Goal: Information Seeking & Learning: Find specific page/section

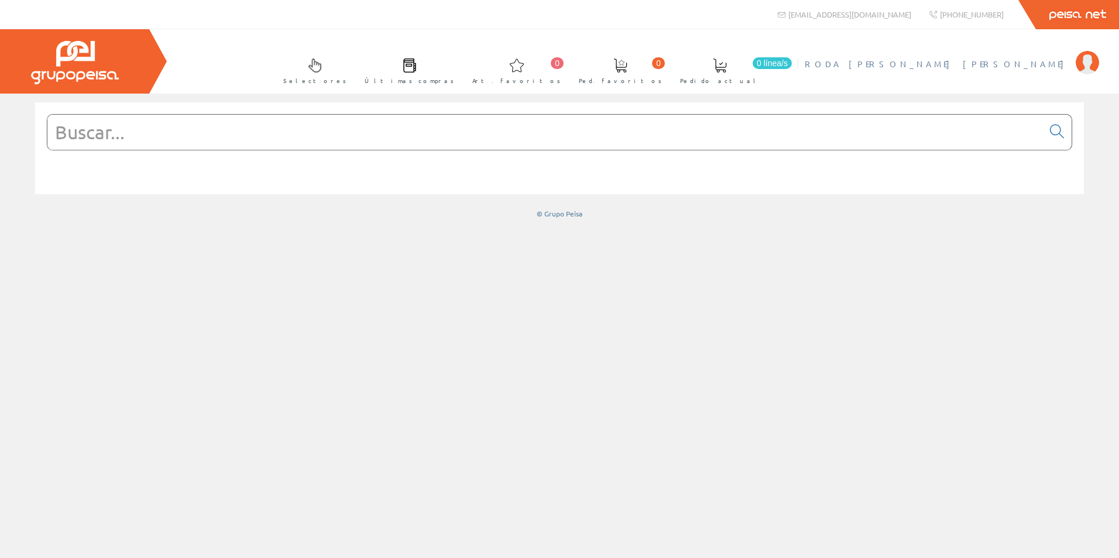
click at [1065, 66] on span "[PERSON_NAME] [PERSON_NAME]" at bounding box center [937, 64] width 265 height 12
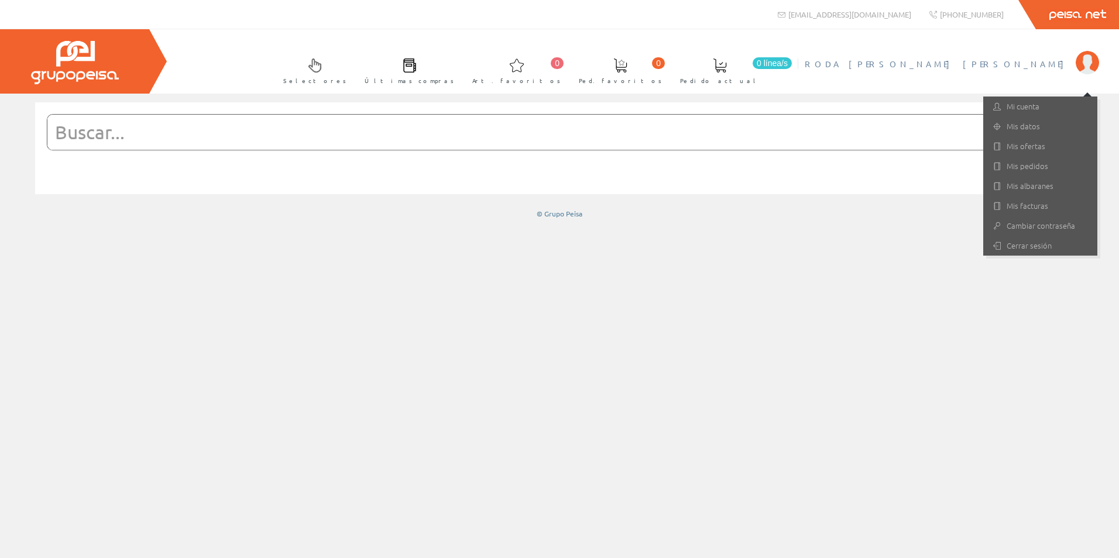
click at [466, 207] on div at bounding box center [559, 155] width 1066 height 107
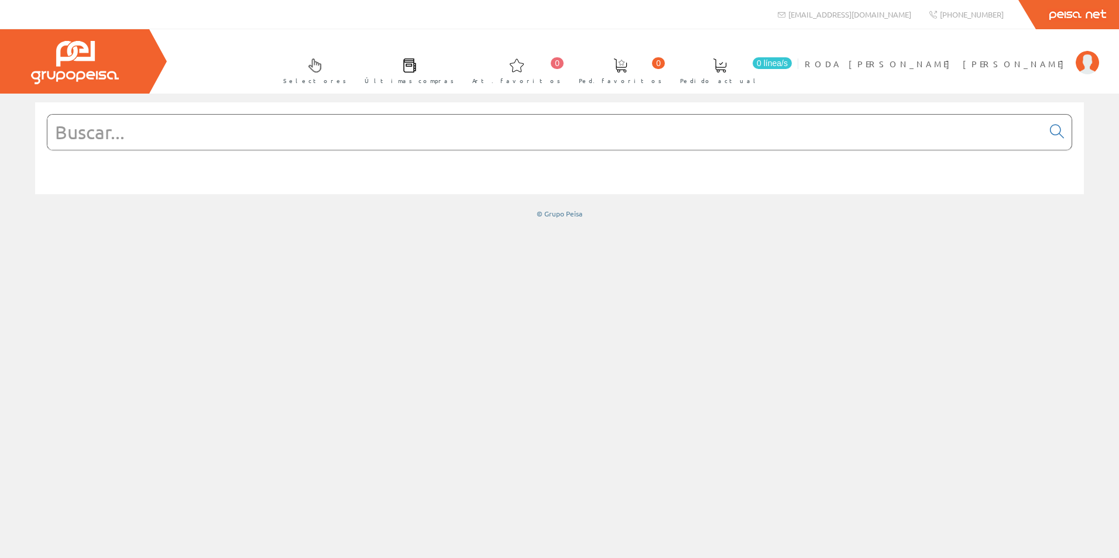
click at [419, 144] on input "text" at bounding box center [544, 132] width 995 height 35
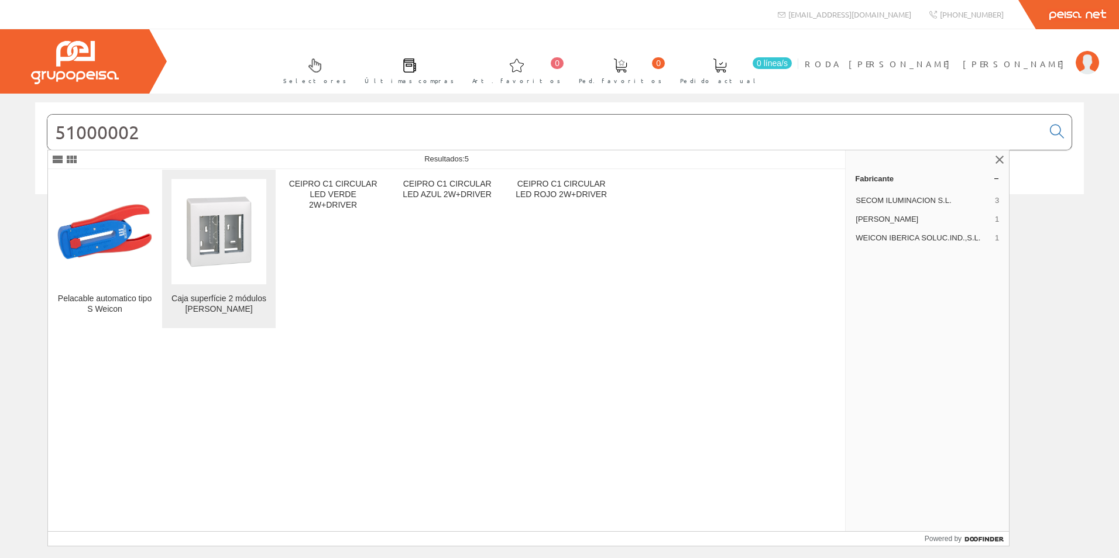
type input "51000002"
click at [242, 257] on img at bounding box center [218, 231] width 95 height 95
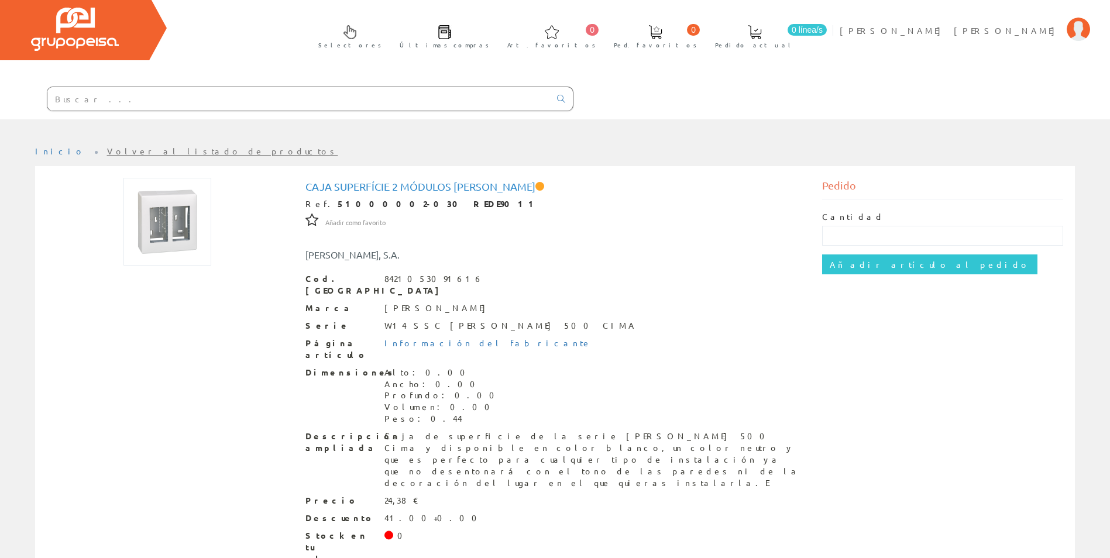
scroll to position [50, 0]
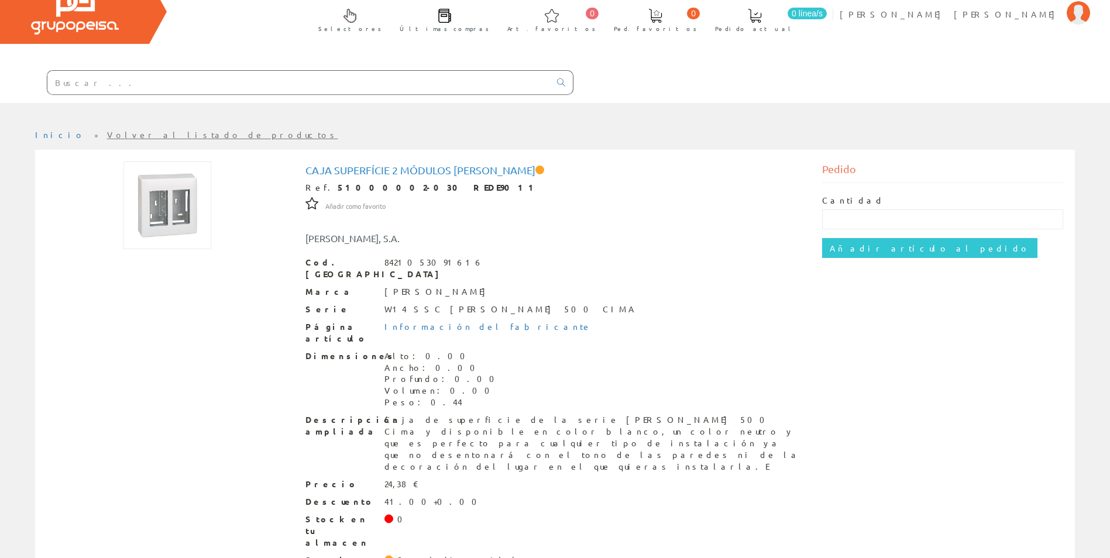
click at [118, 90] on input "text" at bounding box center [298, 82] width 503 height 23
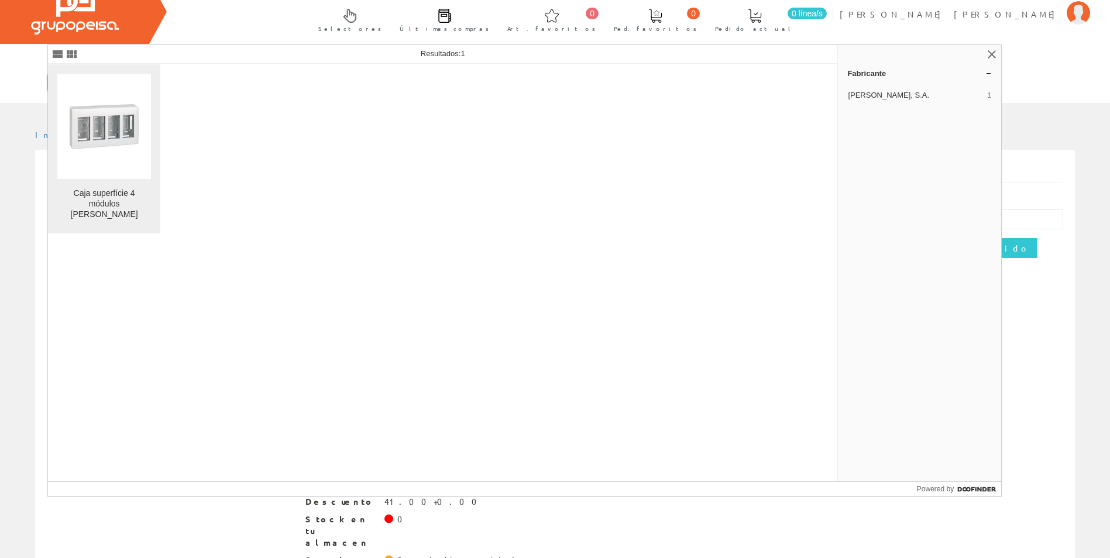
type input "51000004"
click at [108, 194] on div "Caja superfície 4 módulos blanco simon" at bounding box center [104, 204] width 94 height 32
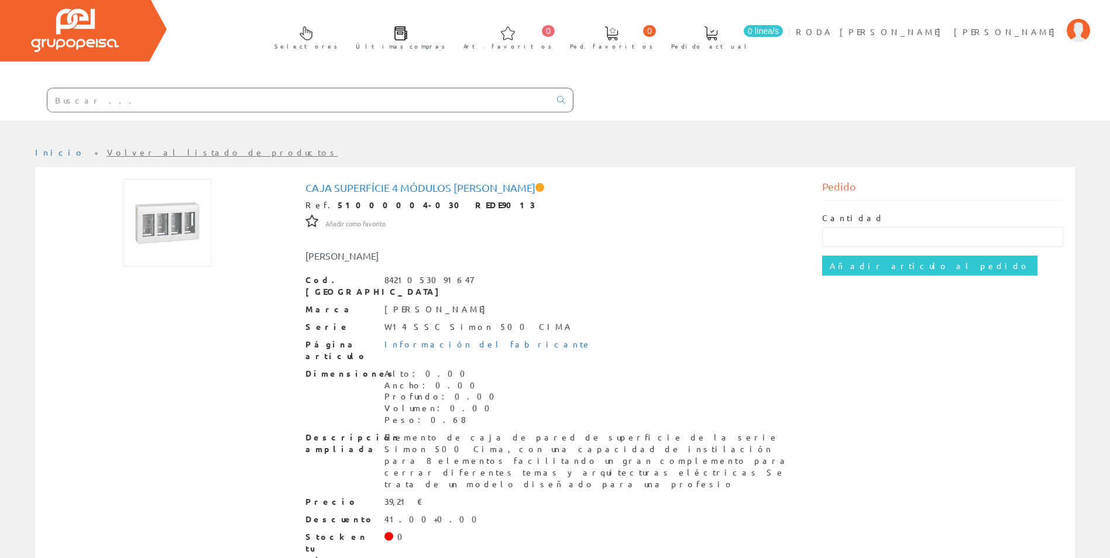
scroll to position [50, 0]
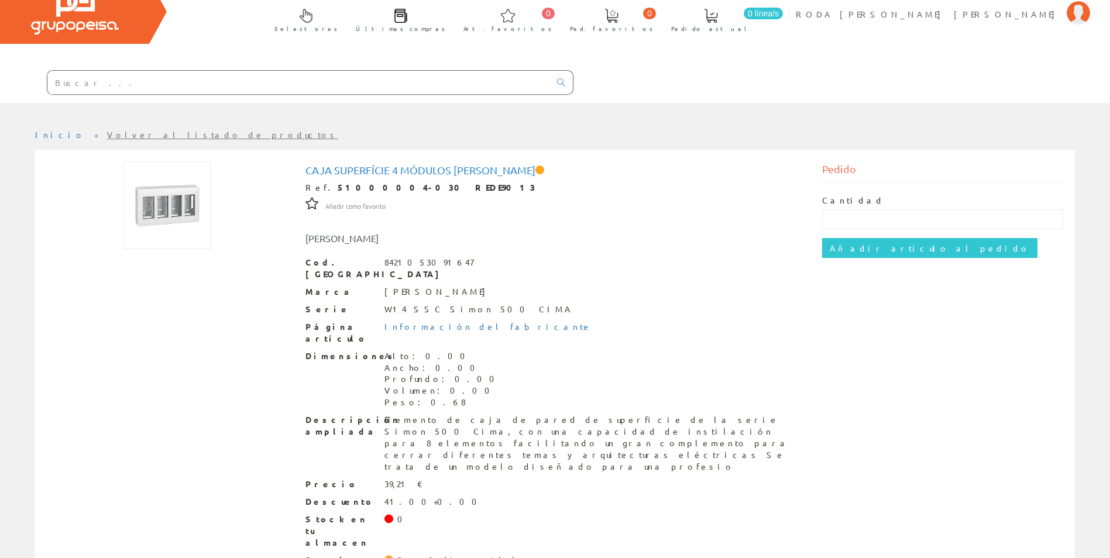
click at [106, 93] on input "text" at bounding box center [298, 82] width 503 height 23
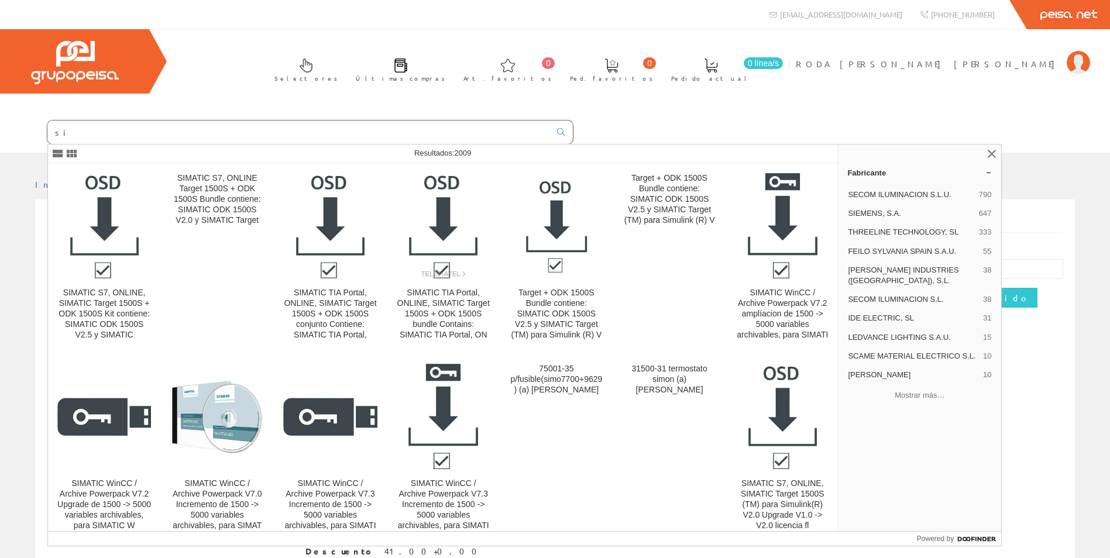
type input "s"
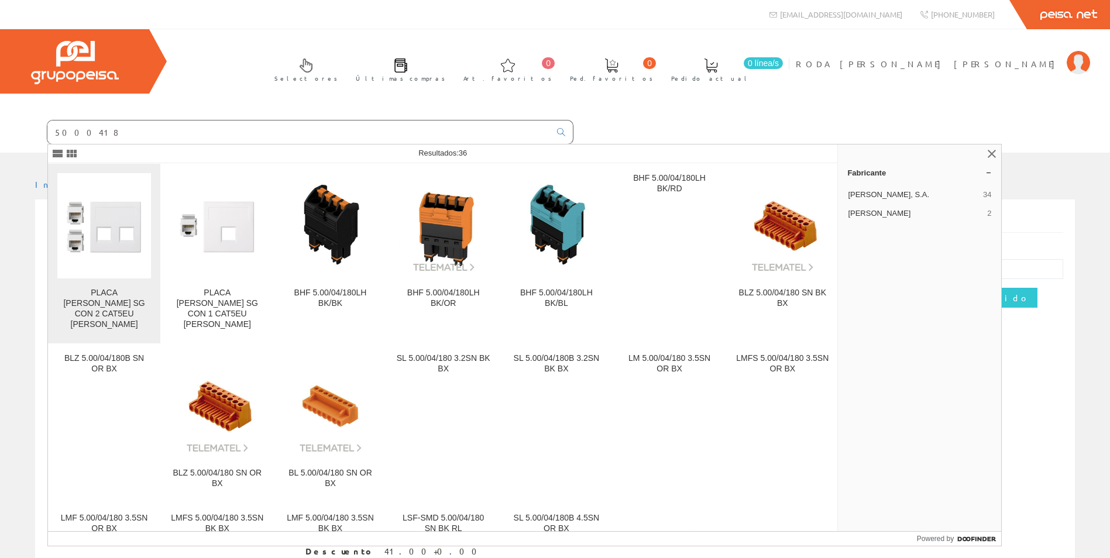
type input "5000418"
click at [139, 304] on div "PLACA VD PLANA SG CON 2 CAT5EU BLANCO" at bounding box center [104, 309] width 94 height 42
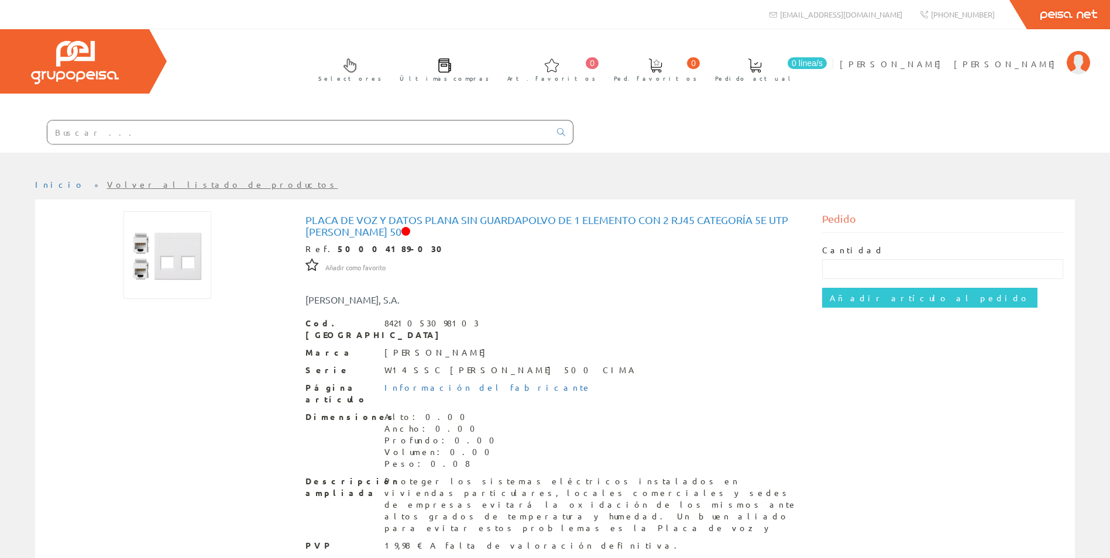
scroll to position [44, 0]
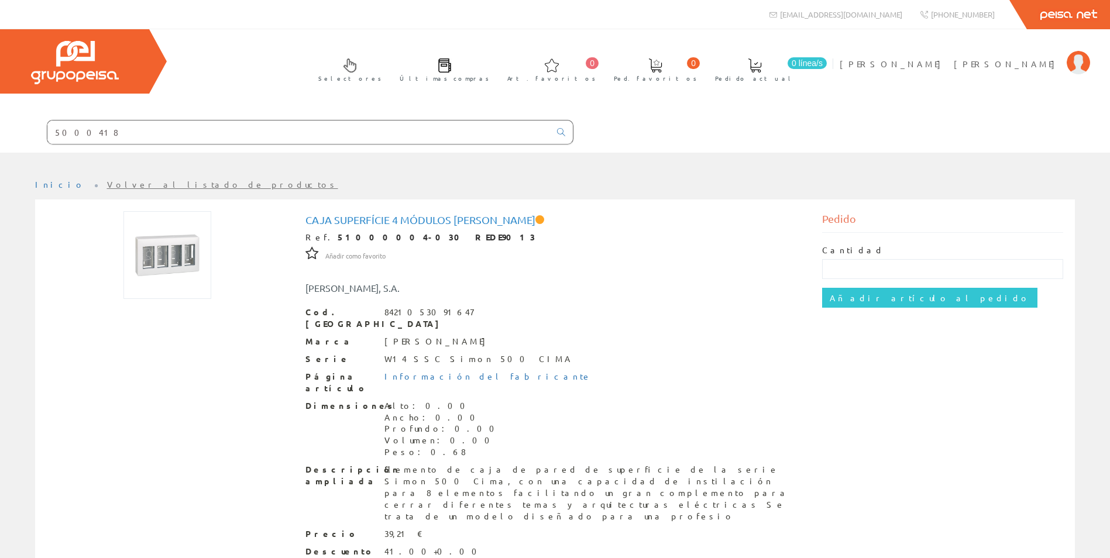
click at [153, 132] on input "5000418" at bounding box center [298, 132] width 503 height 23
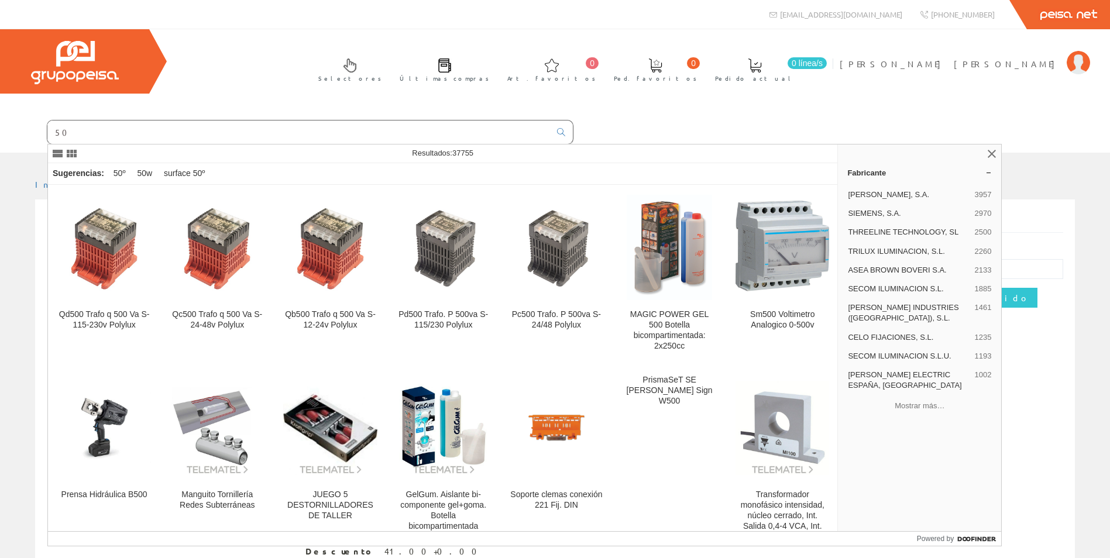
type input "5"
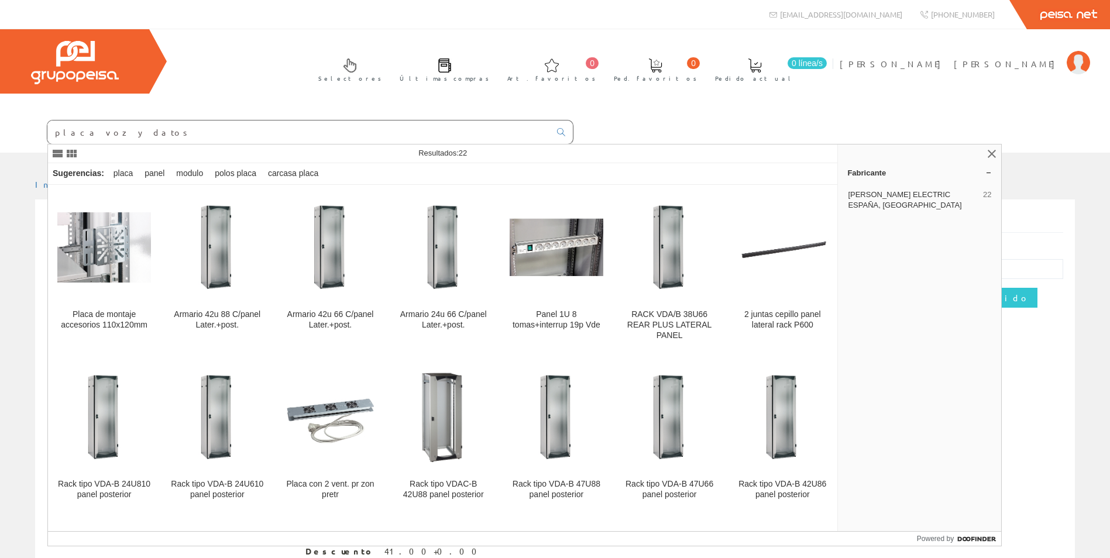
drag, startPoint x: 139, startPoint y: 136, endPoint x: 8, endPoint y: 152, distance: 131.4
click at [8, 152] on div "placa voz y datos" at bounding box center [287, 133] width 574 height 40
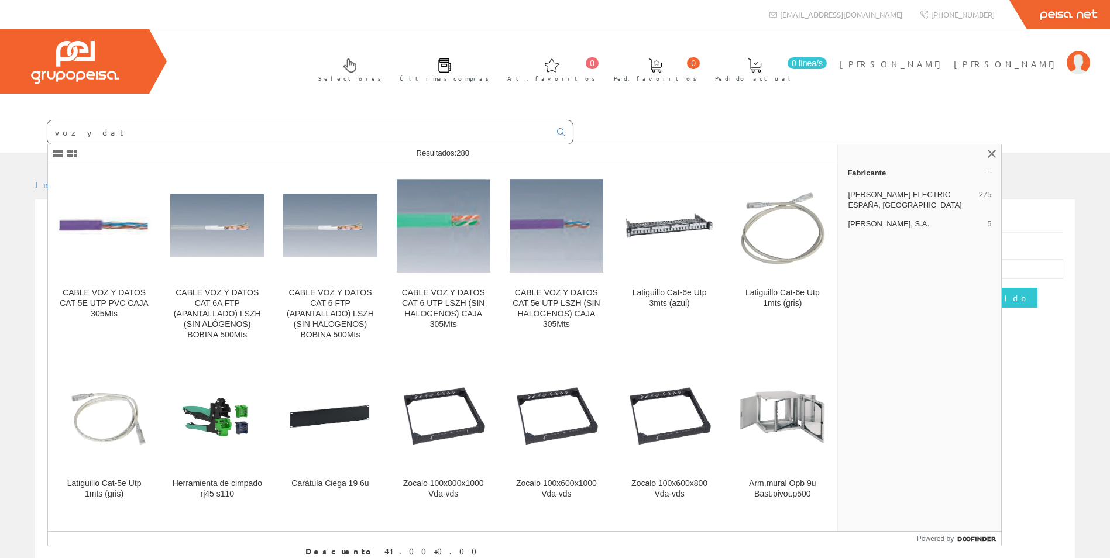
click at [116, 130] on input "voz y dat" at bounding box center [298, 132] width 503 height 23
drag, startPoint x: 116, startPoint y: 130, endPoint x: 6, endPoint y: 116, distance: 110.8
click at [9, 117] on div "voz y dat" at bounding box center [287, 133] width 574 height 40
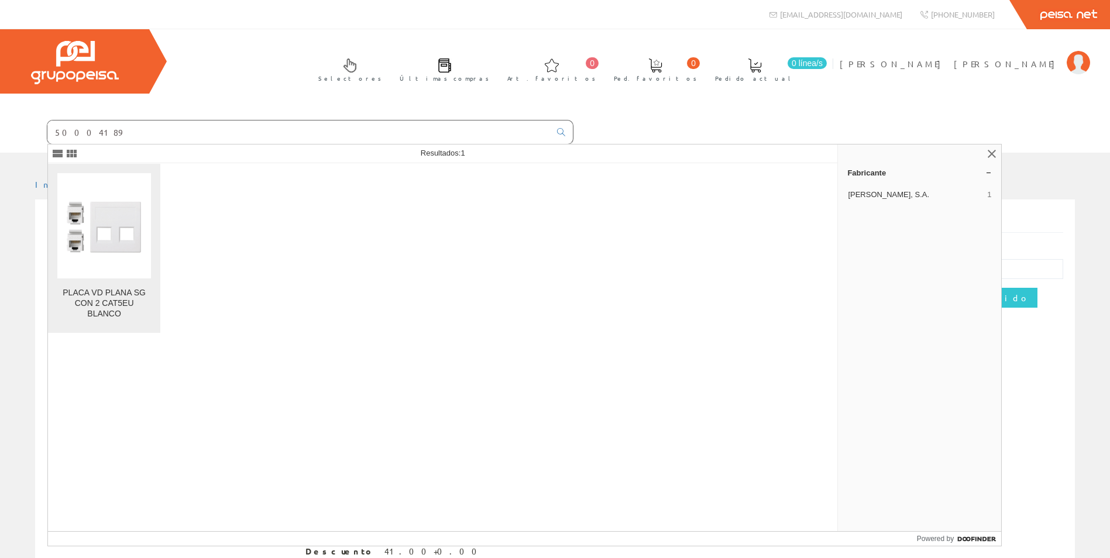
type input "50004189"
click at [121, 313] on div "PLACA VD PLANA SG CON 2 CAT5EU BLANCO" at bounding box center [104, 304] width 94 height 32
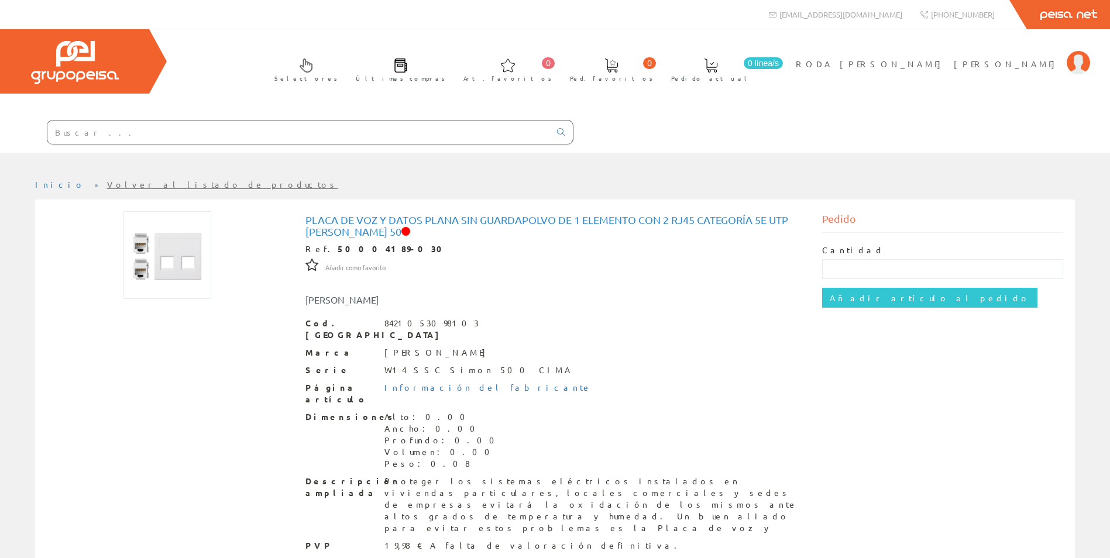
scroll to position [44, 0]
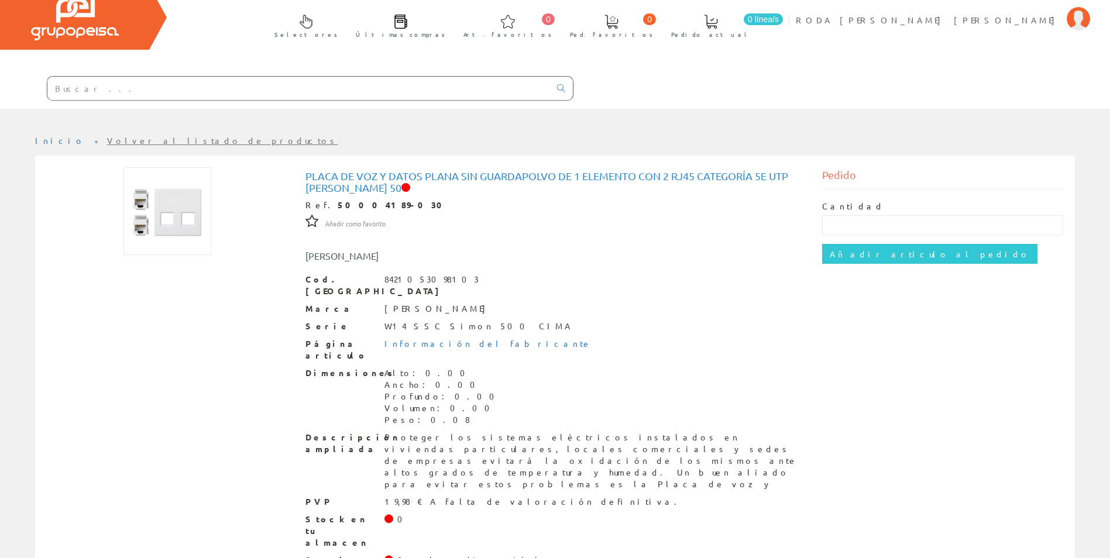
click at [87, 83] on input "text" at bounding box center [298, 88] width 503 height 23
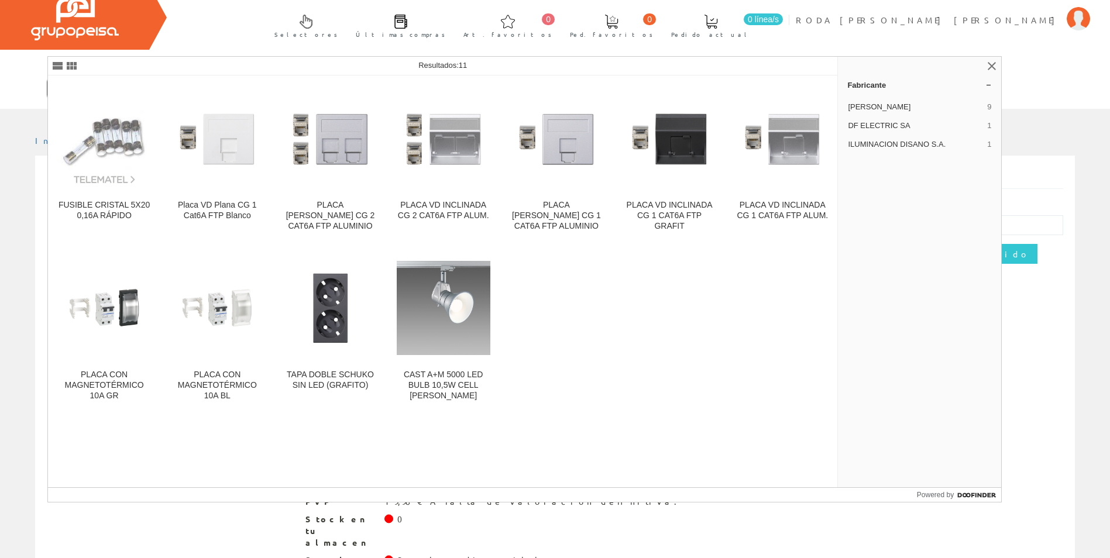
type input "50001085"
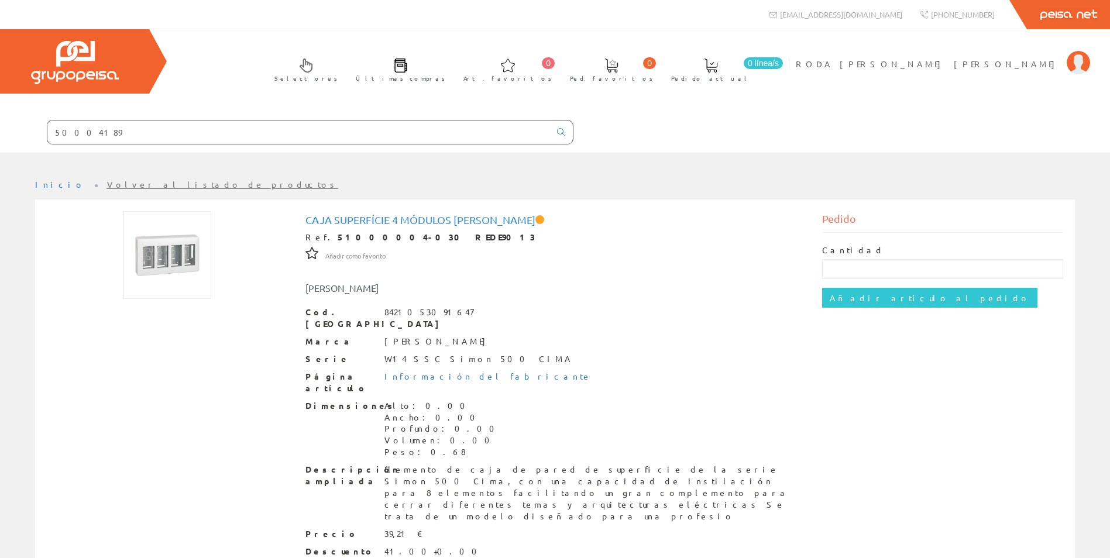
click at [98, 131] on input "50004189" at bounding box center [298, 132] width 503 height 23
type input "5"
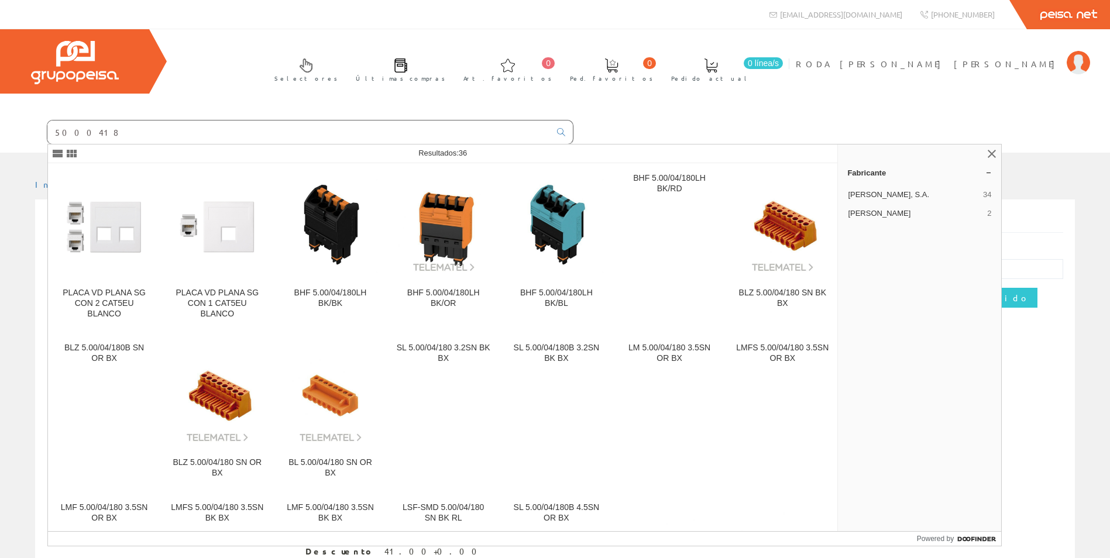
type input "50004189"
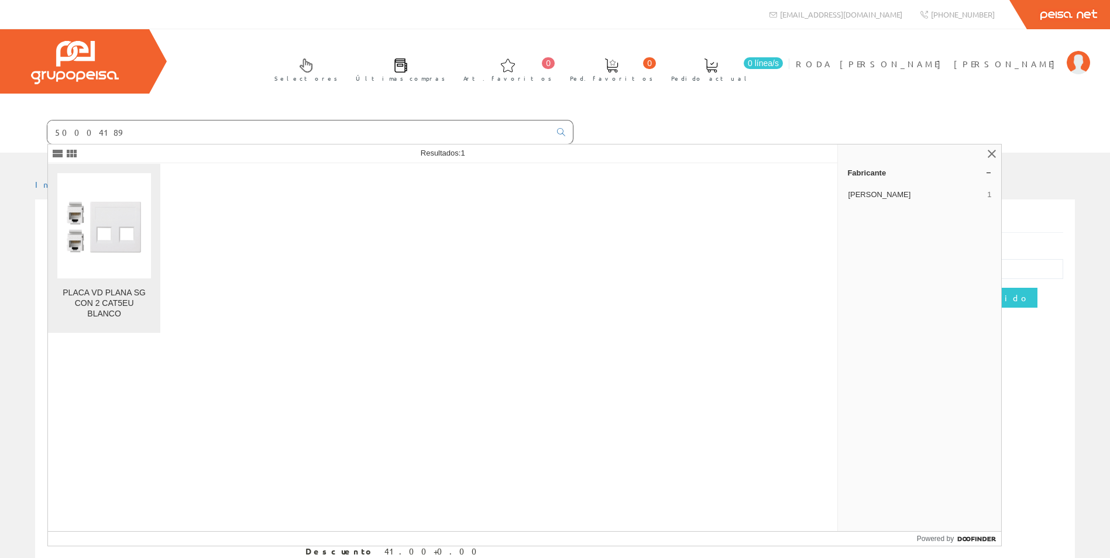
click at [139, 284] on link "PLACA VD PLANA SG CON 2 CAT5EU BLANCO" at bounding box center [104, 248] width 112 height 169
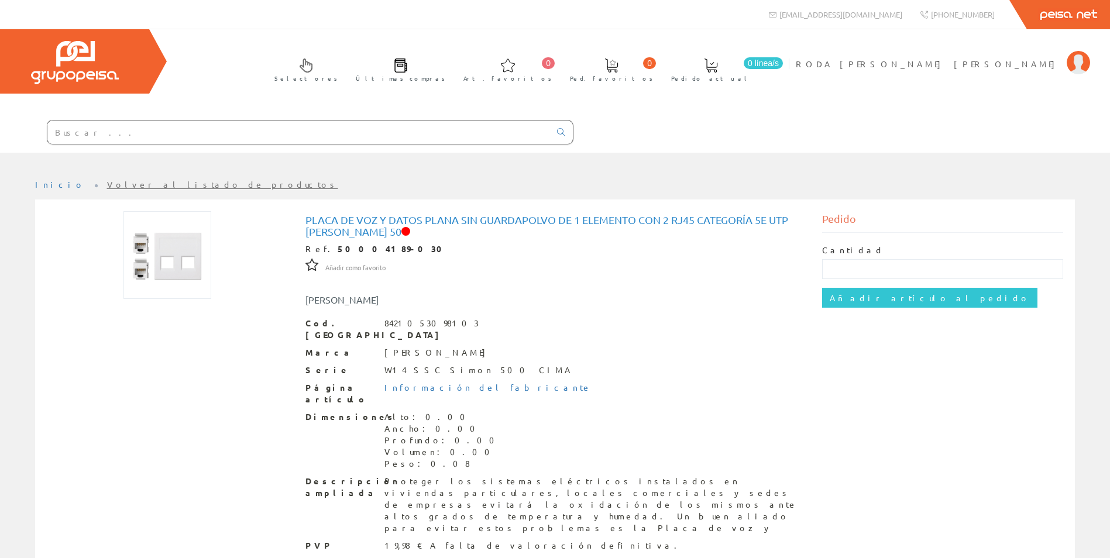
click at [116, 128] on input "text" at bounding box center [298, 132] width 503 height 23
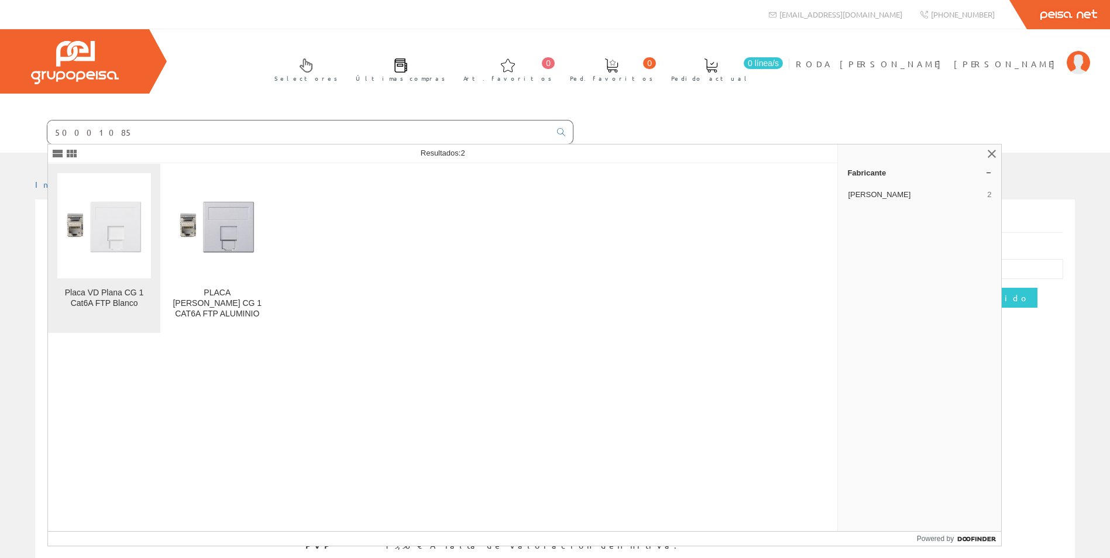
type input "50001085"
click at [130, 255] on img at bounding box center [104, 226] width 94 height 94
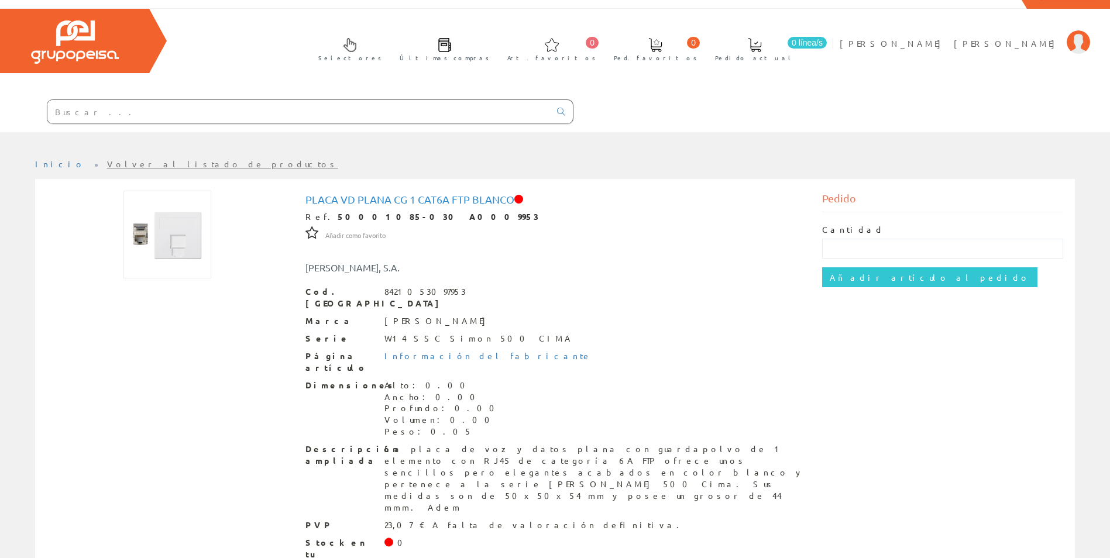
scroll to position [32, 0]
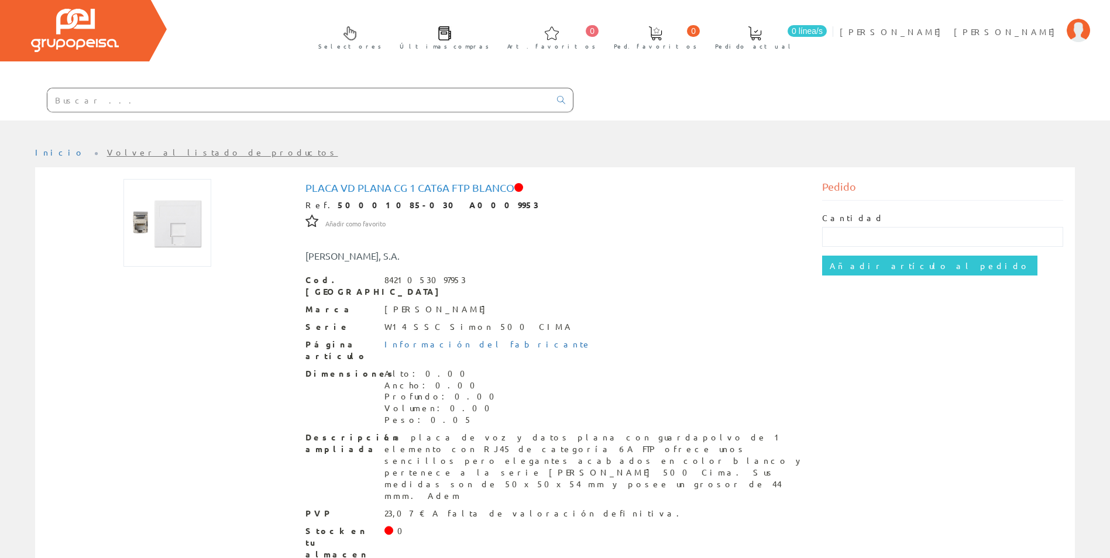
click at [122, 105] on input "text" at bounding box center [298, 99] width 503 height 23
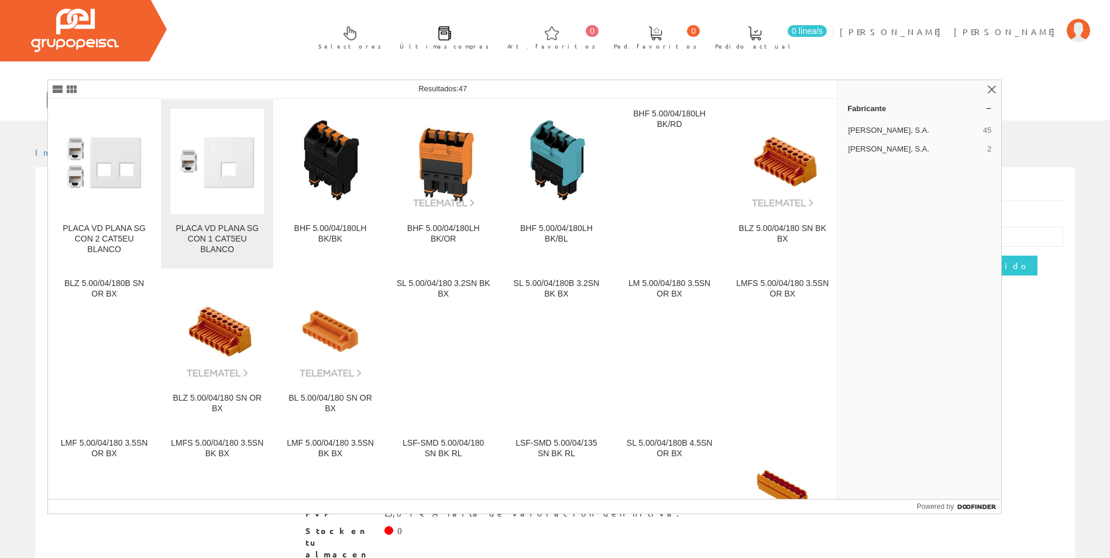
type input "500041"
click at [229, 218] on link "PLACA VD PLANA SG CON 1 CAT5EU BLANCO" at bounding box center [217, 183] width 112 height 169
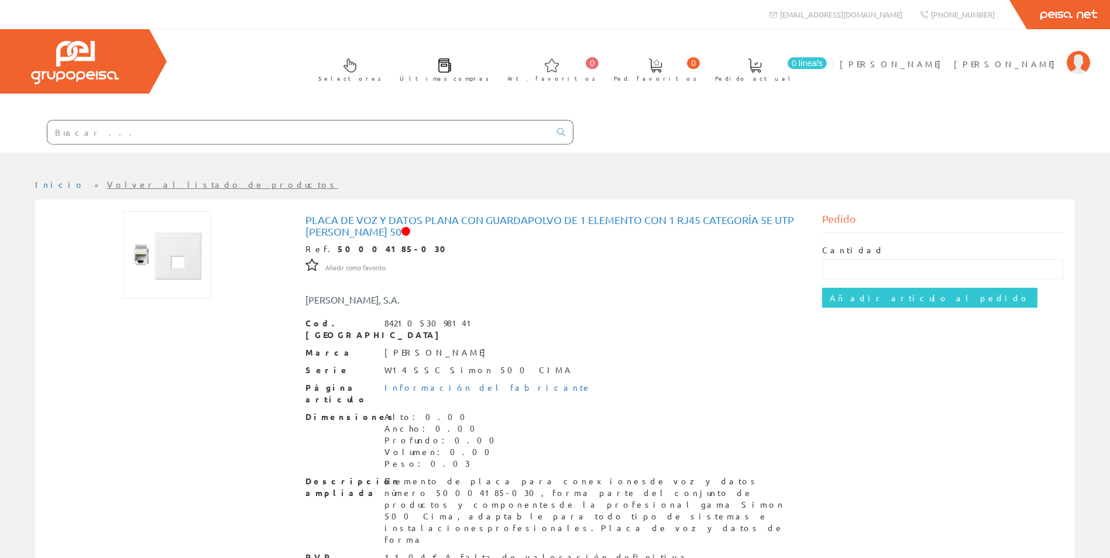
click at [100, 134] on input "text" at bounding box center [298, 132] width 503 height 23
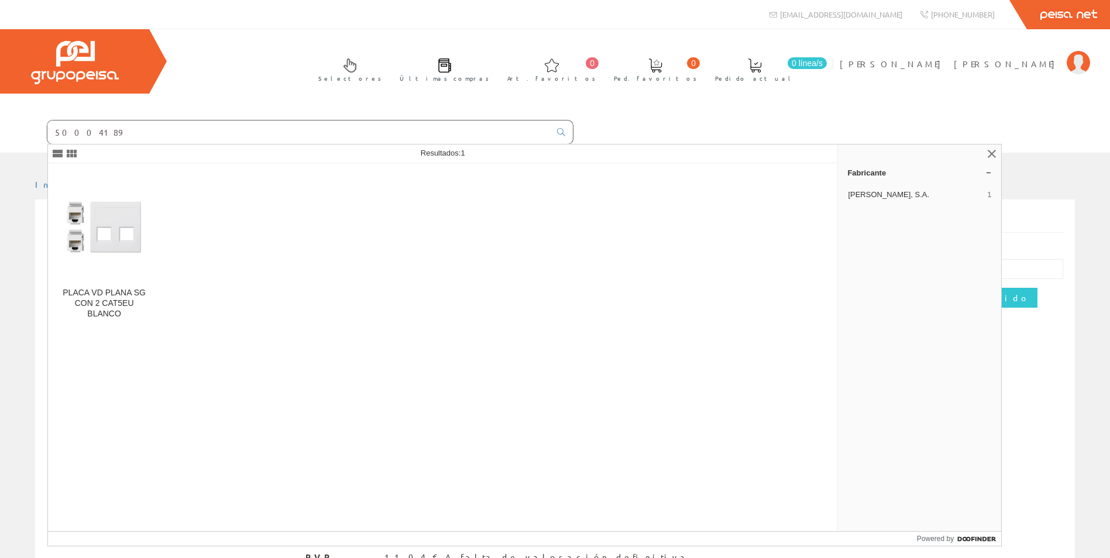
type input "50004189"
click at [102, 222] on img at bounding box center [104, 226] width 94 height 94
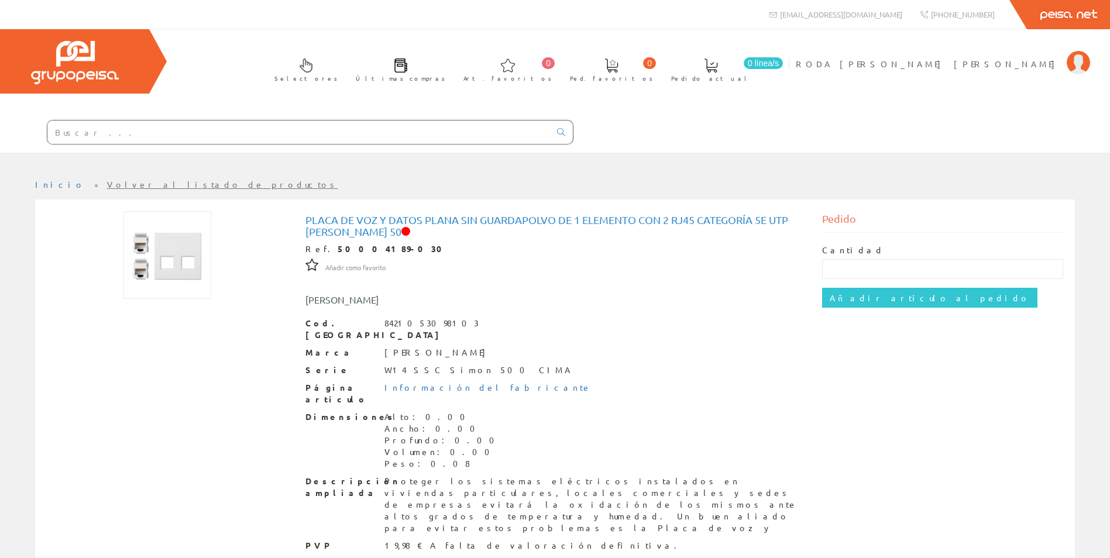
scroll to position [44, 0]
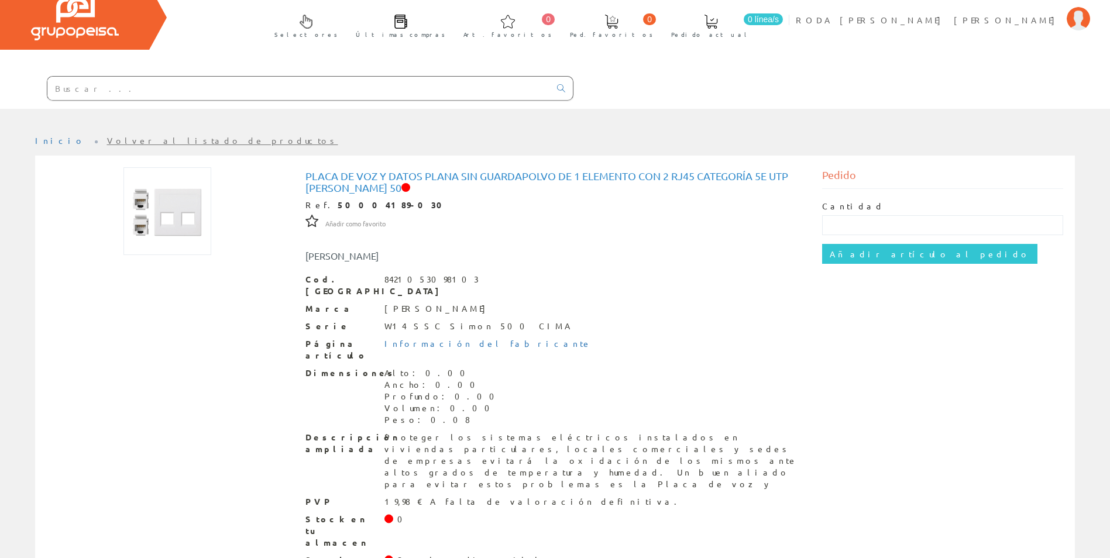
drag, startPoint x: 243, startPoint y: 92, endPoint x: 233, endPoint y: 69, distance: 25.4
click at [243, 92] on input "text" at bounding box center [298, 88] width 503 height 23
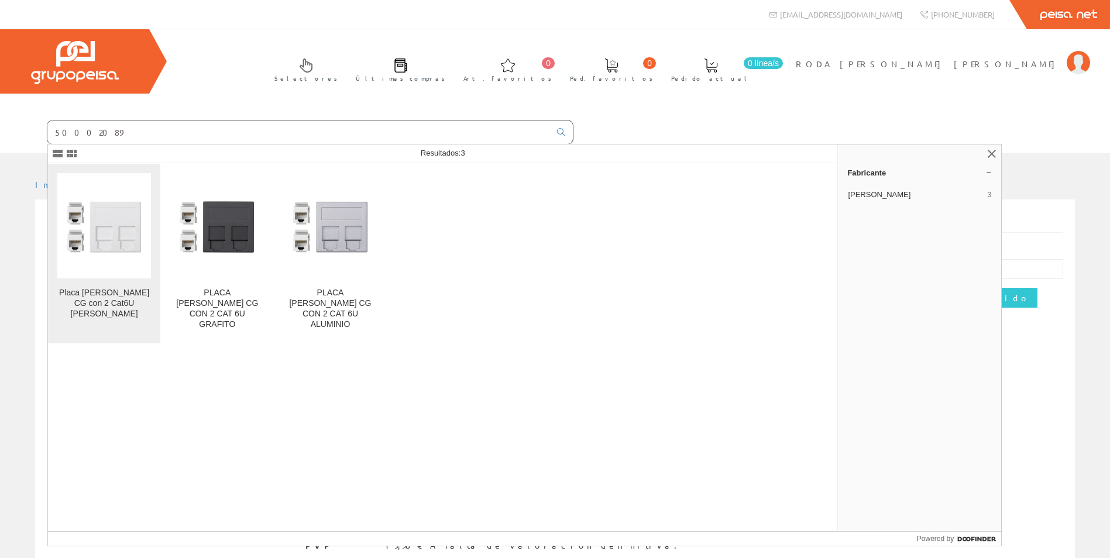
type input "50002089"
click at [126, 300] on div "Placa [PERSON_NAME] CG con 2 Cat6U [PERSON_NAME]" at bounding box center [104, 304] width 94 height 32
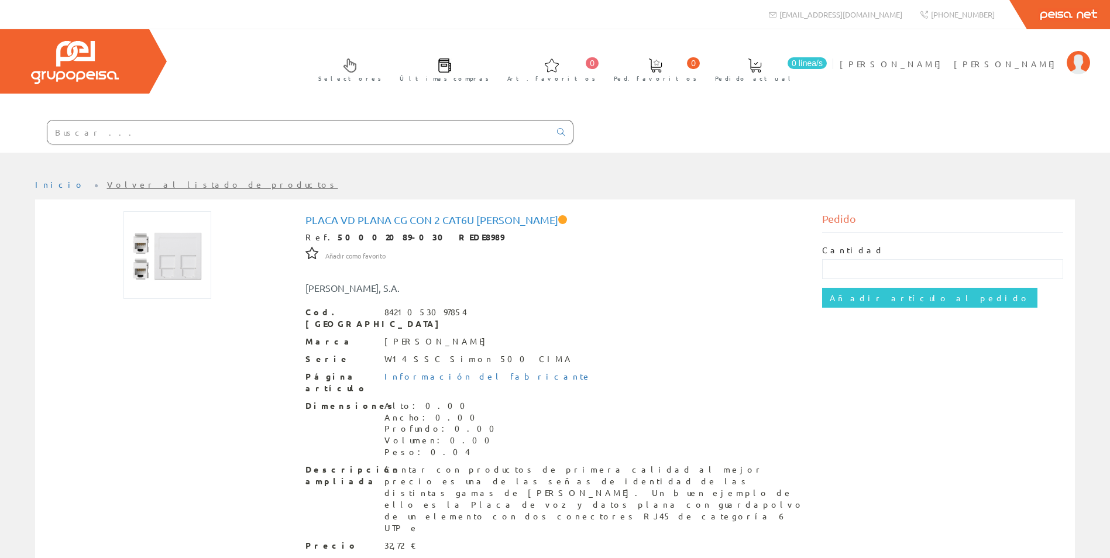
scroll to position [50, 0]
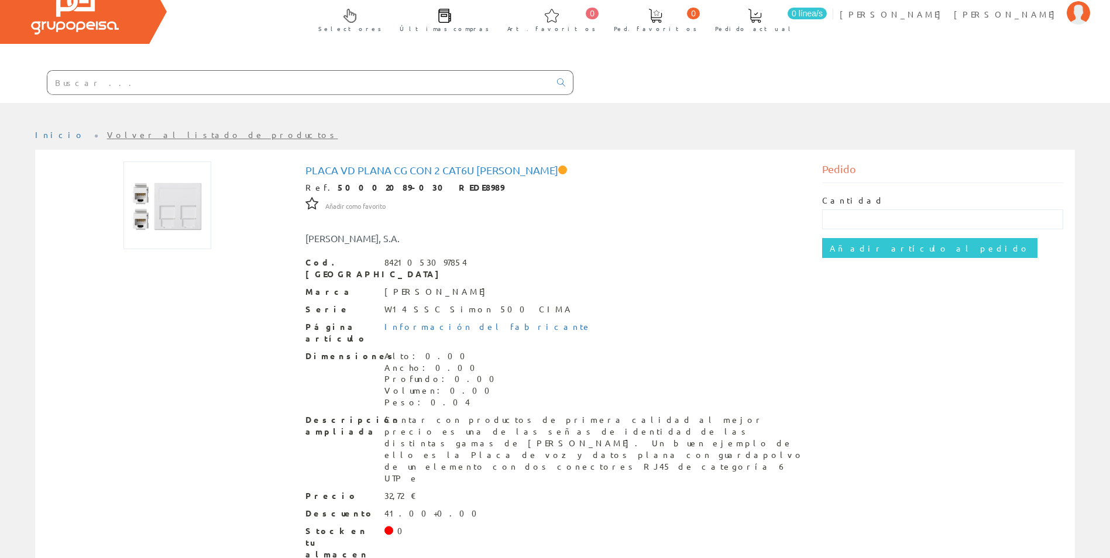
click at [176, 85] on input "text" at bounding box center [298, 82] width 503 height 23
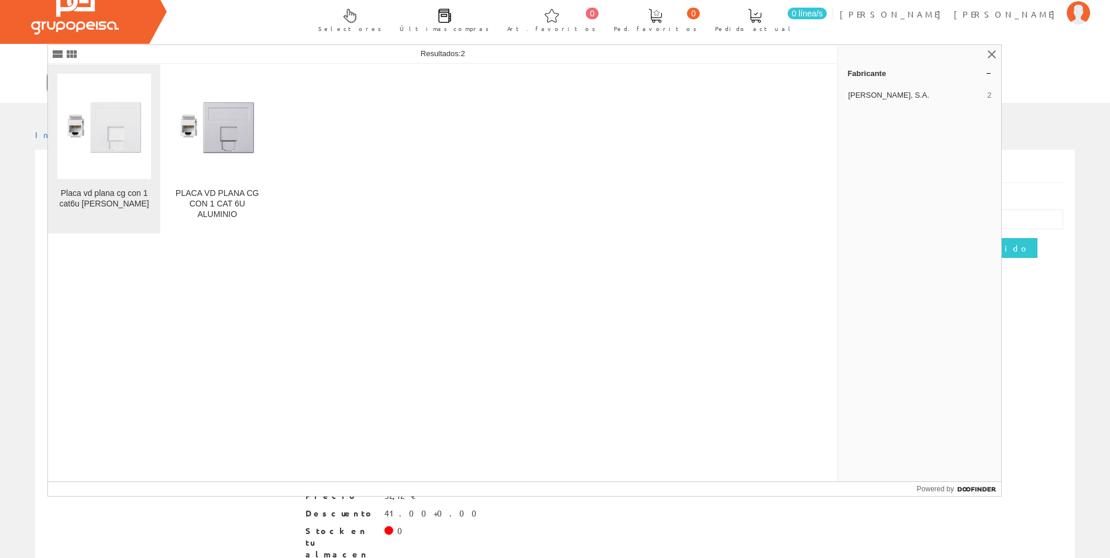
type input "50002085"
click at [126, 166] on img at bounding box center [104, 127] width 94 height 94
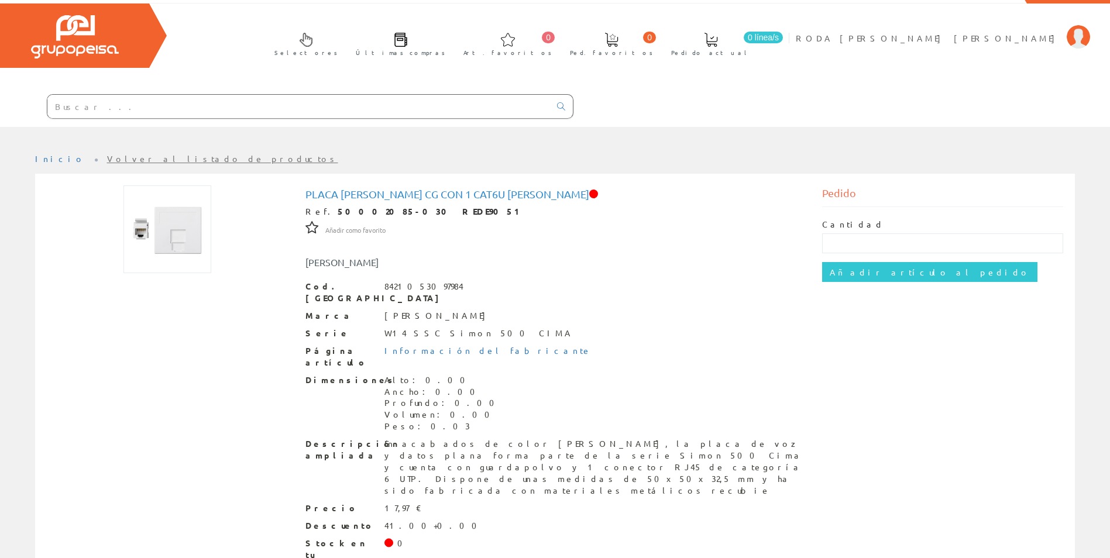
scroll to position [50, 0]
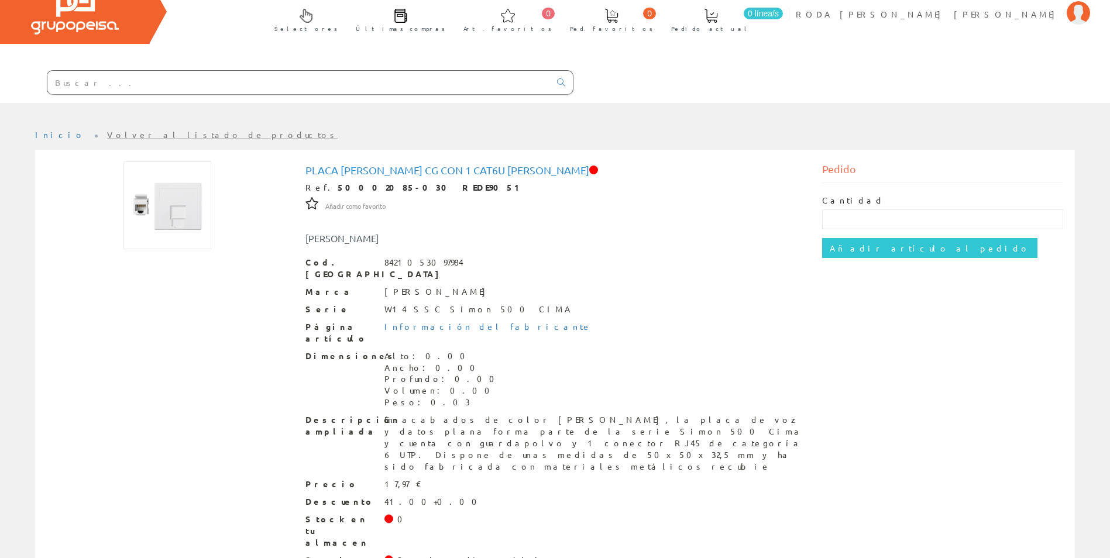
click at [263, 84] on input "text" at bounding box center [298, 82] width 503 height 23
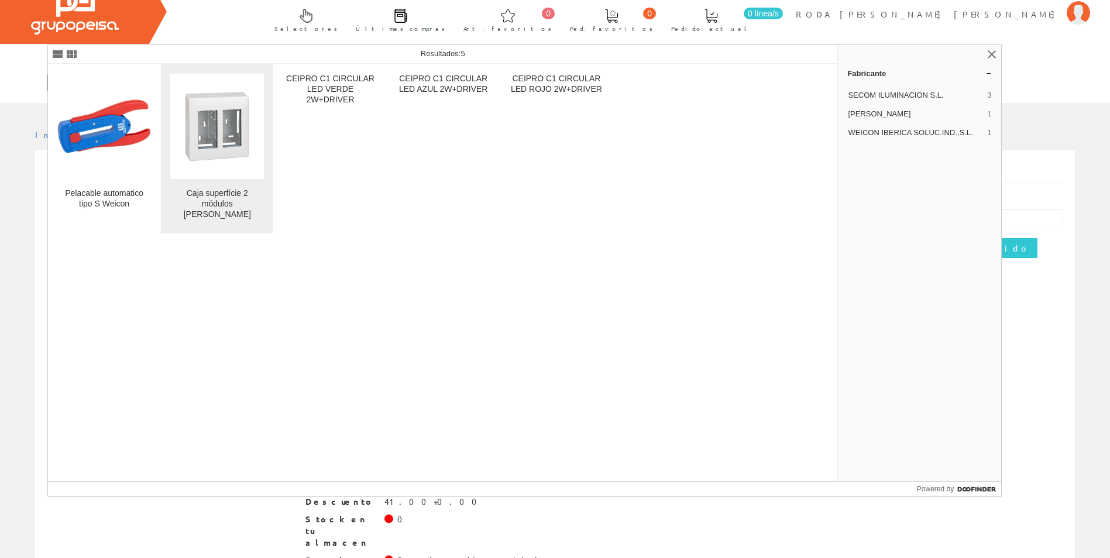
type input "51000002"
click at [241, 165] on img at bounding box center [217, 127] width 94 height 94
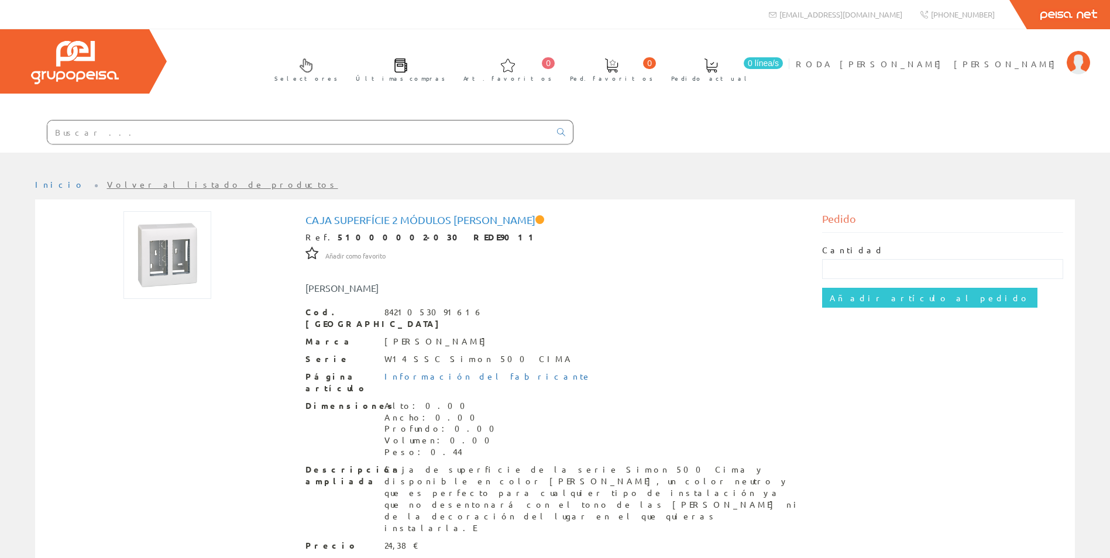
click at [275, 120] on div at bounding box center [310, 132] width 527 height 25
click at [277, 129] on input "text" at bounding box center [298, 132] width 503 height 23
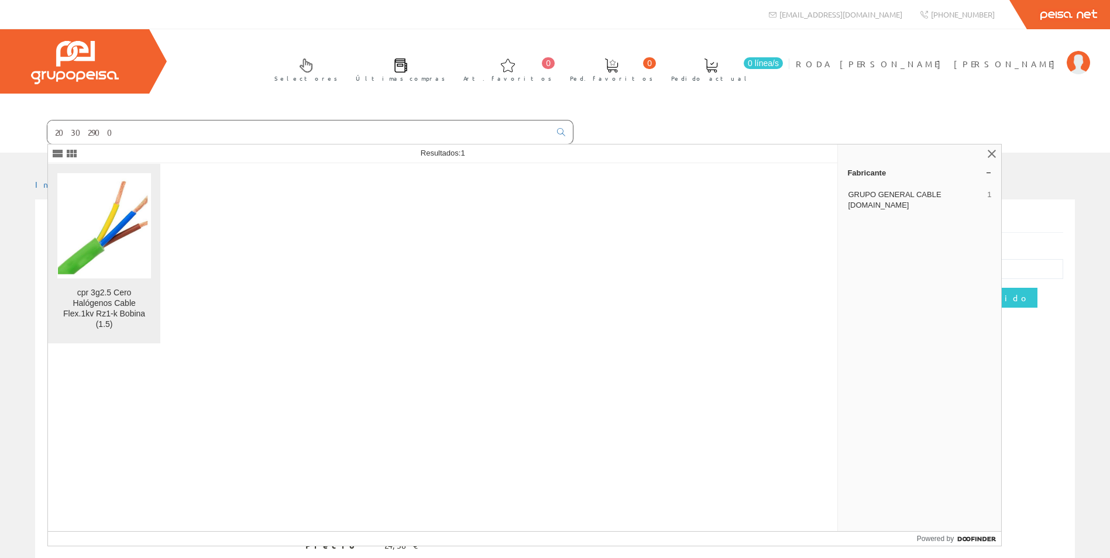
type input "20302900"
click at [137, 296] on div "cpr 3g2.5 Cero Halógenos Cable Flex.1kv Rz1-k Bobina (1.5)" at bounding box center [104, 309] width 94 height 42
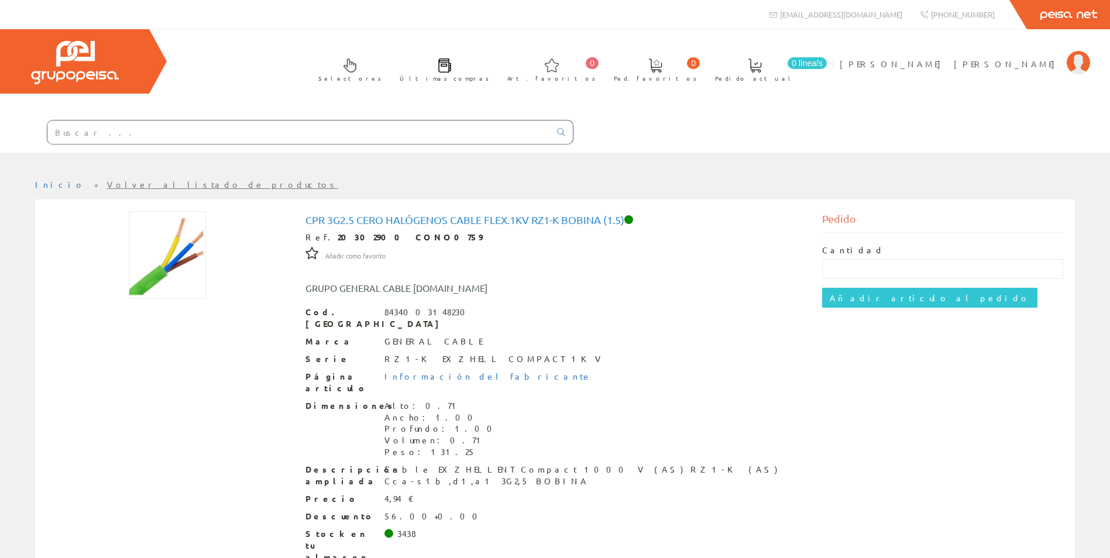
scroll to position [38, 0]
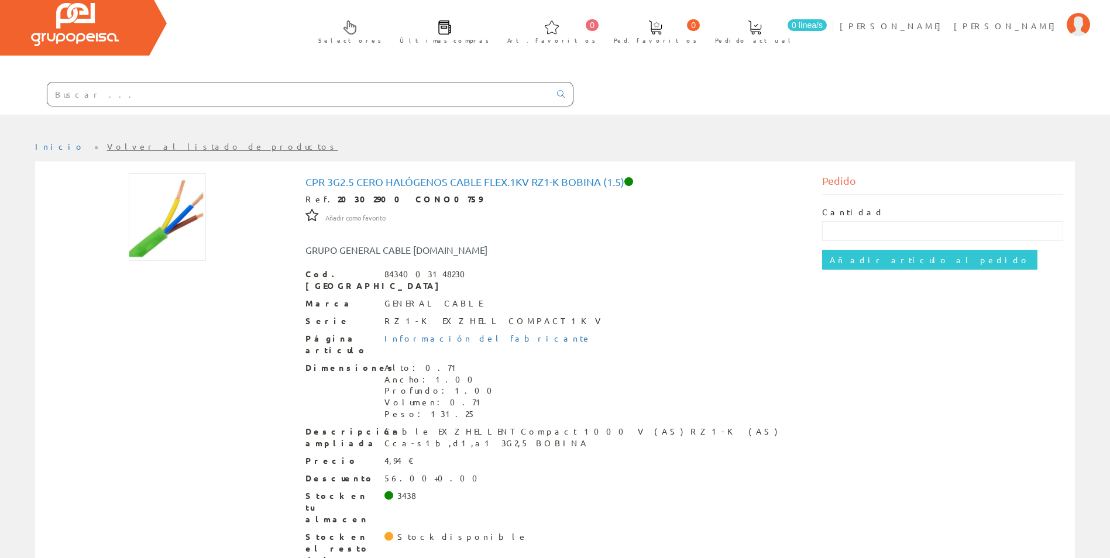
click at [297, 98] on input "text" at bounding box center [298, 94] width 503 height 23
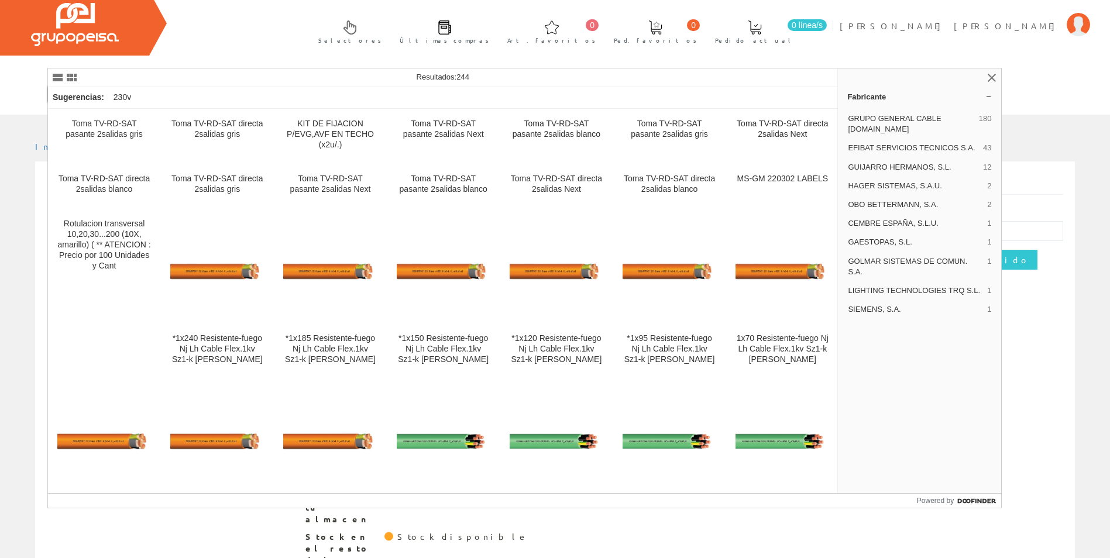
type input "2030289"
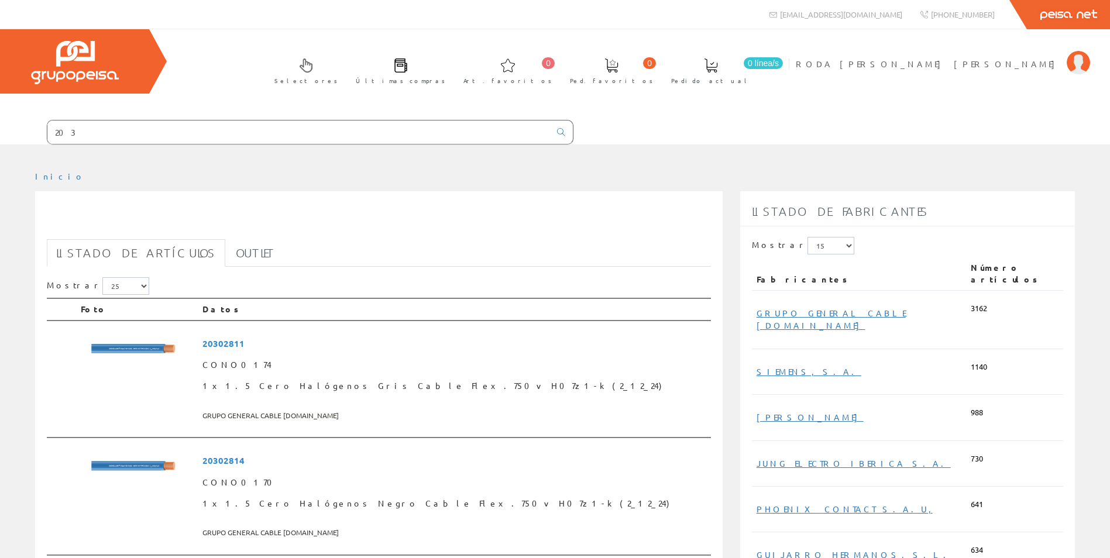
click at [162, 113] on div "203" at bounding box center [287, 129] width 574 height 32
click at [121, 129] on input "203" at bounding box center [298, 132] width 503 height 23
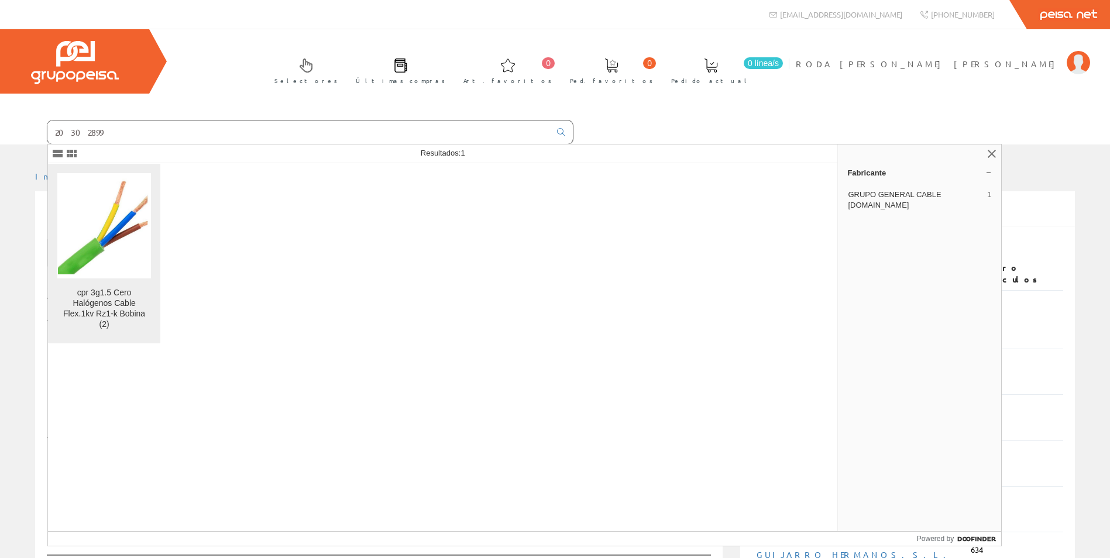
type input "20302899"
click at [119, 243] on img at bounding box center [104, 225] width 92 height 105
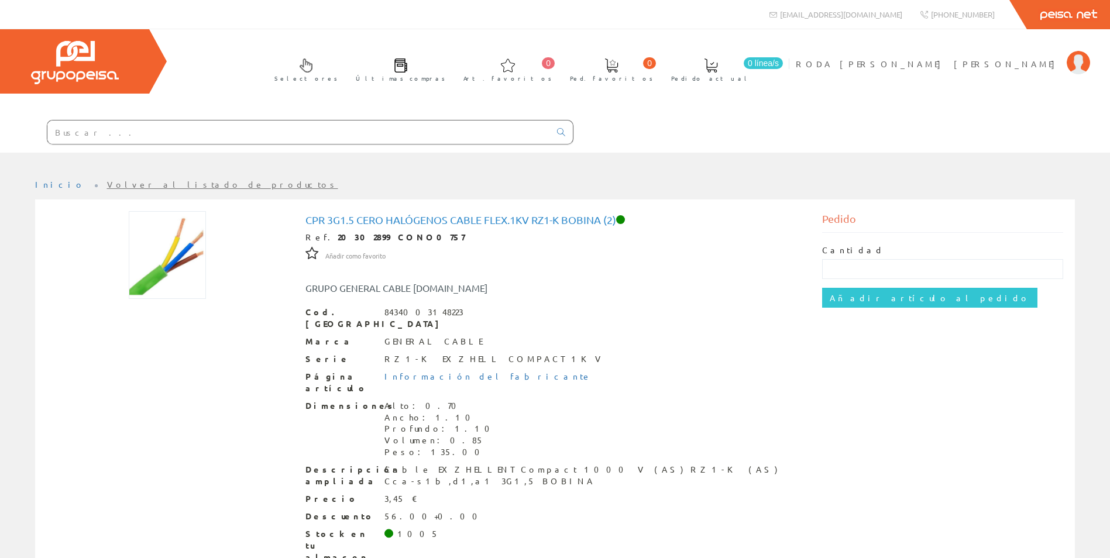
click at [93, 129] on input "text" at bounding box center [298, 132] width 503 height 23
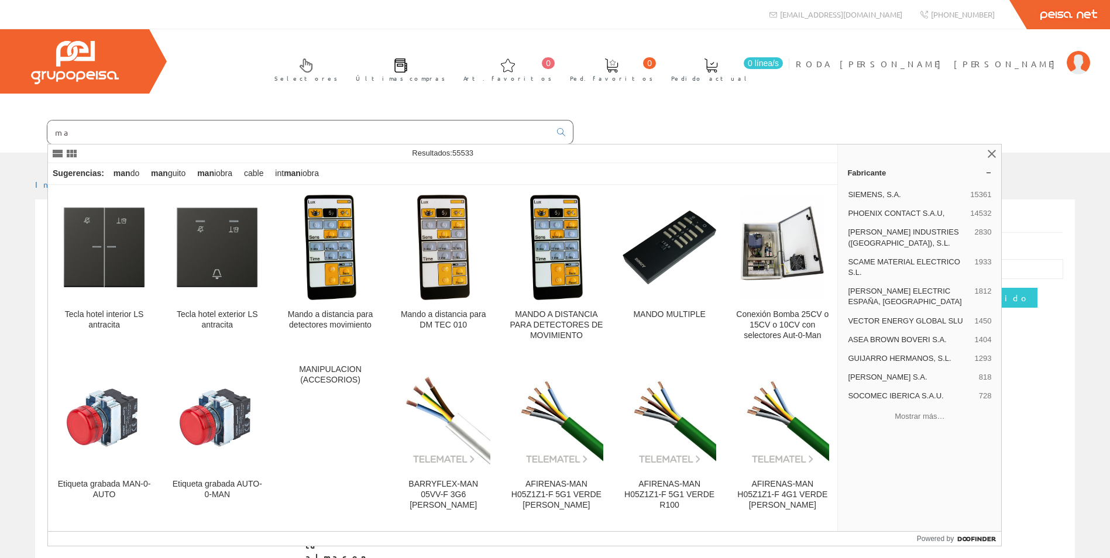
type input "m"
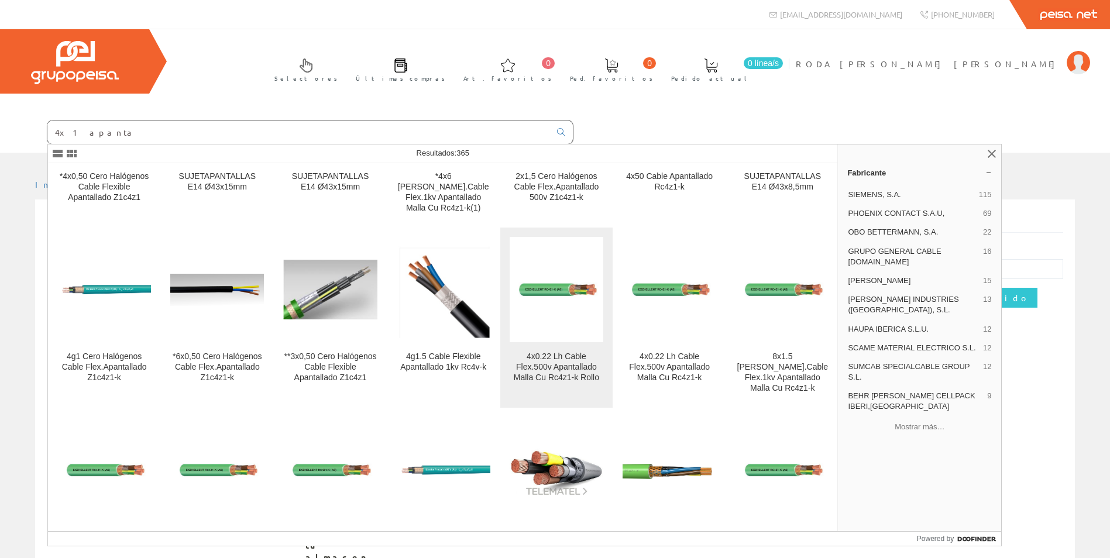
scroll to position [117, 0]
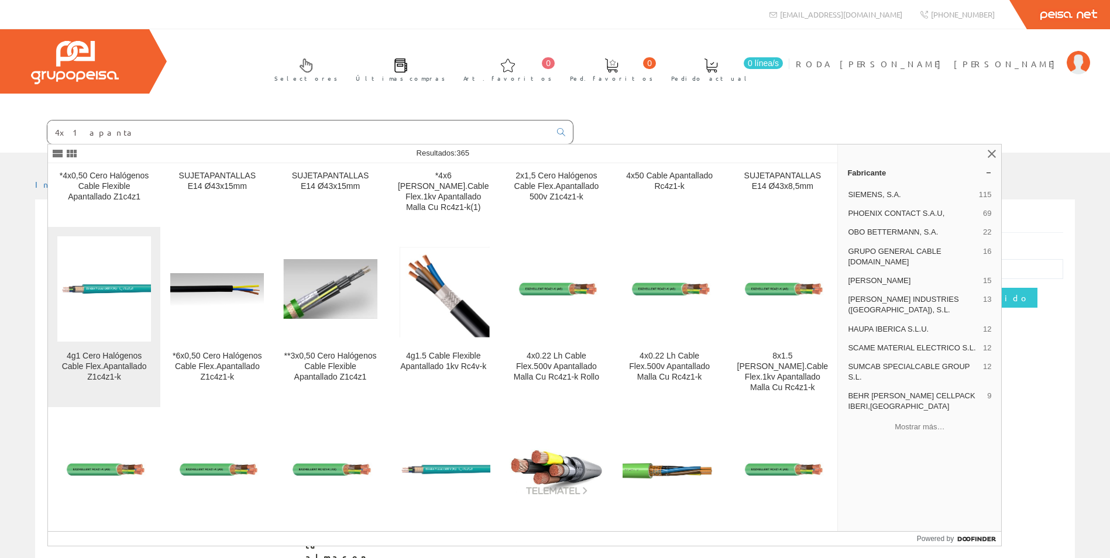
type input "4x1 apanta"
click at [132, 281] on img at bounding box center [104, 289] width 94 height 42
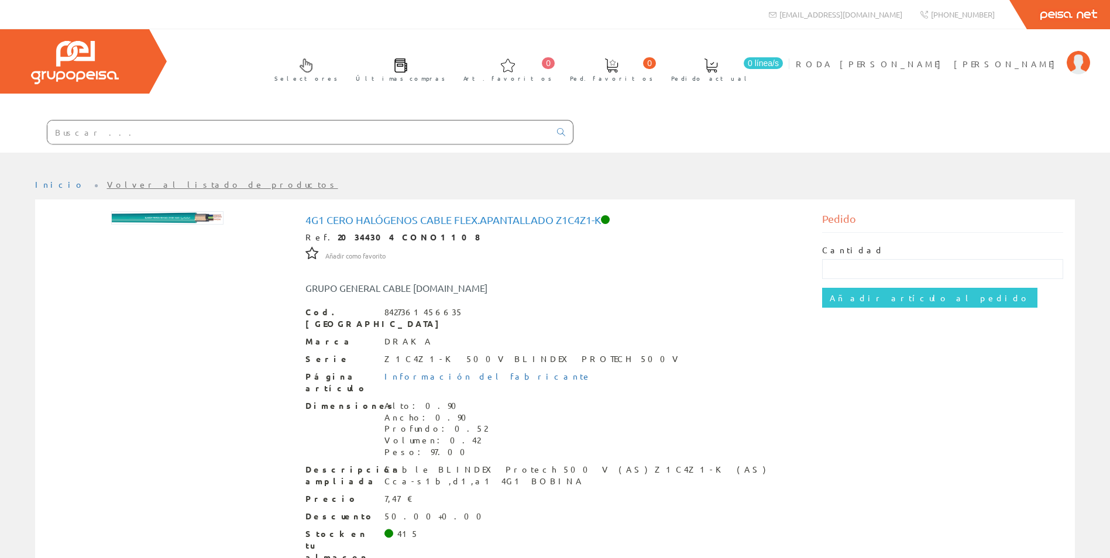
scroll to position [38, 0]
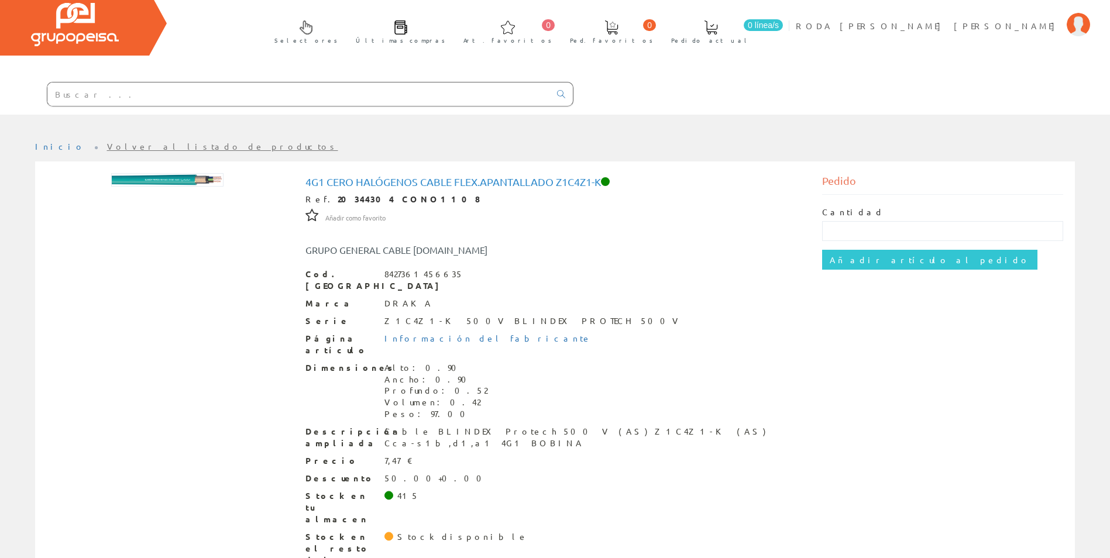
click at [116, 87] on input "text" at bounding box center [298, 94] width 503 height 23
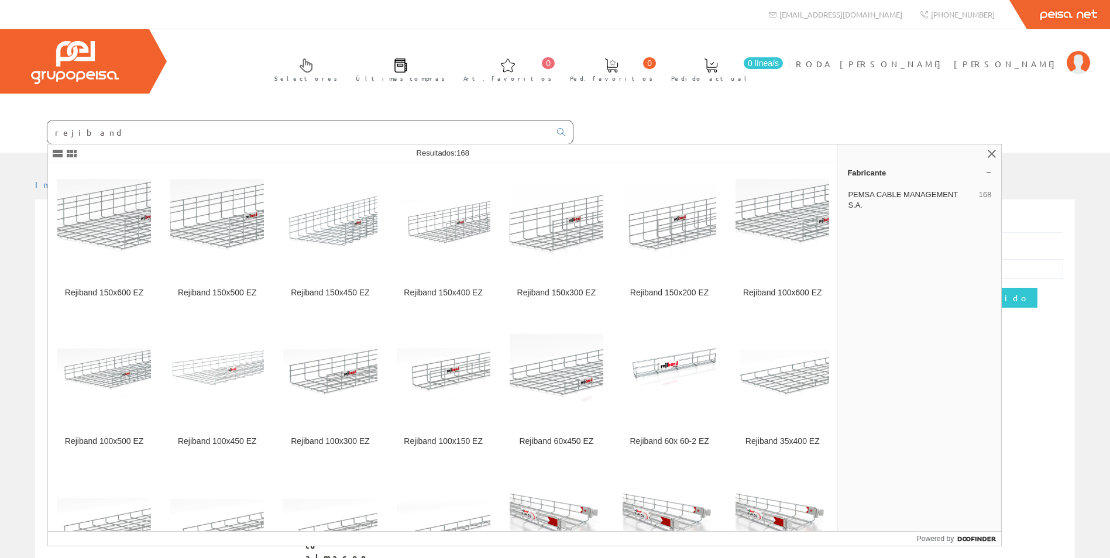
click at [135, 140] on input "rejiband" at bounding box center [298, 132] width 503 height 23
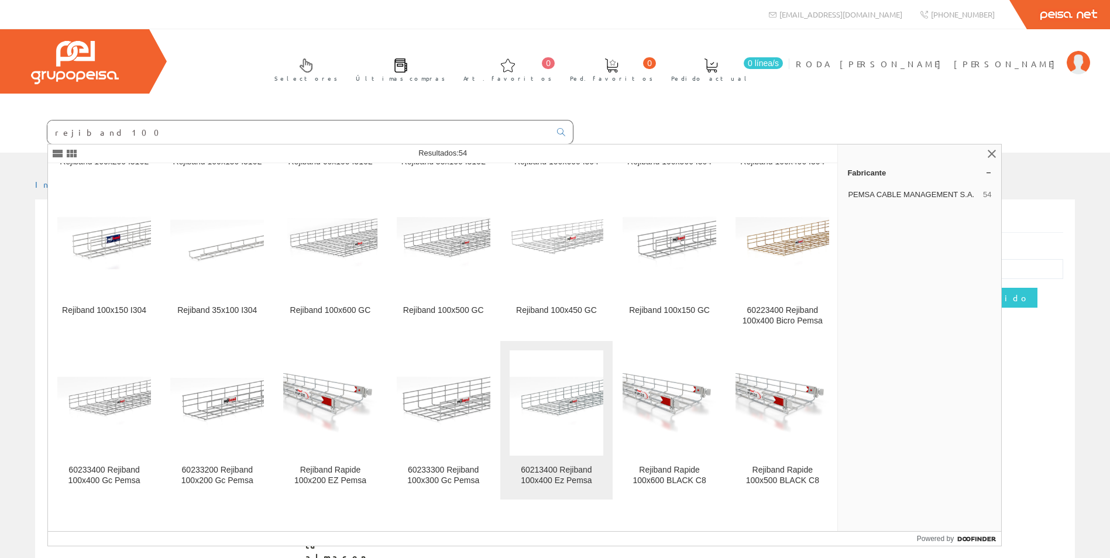
scroll to position [819, 0]
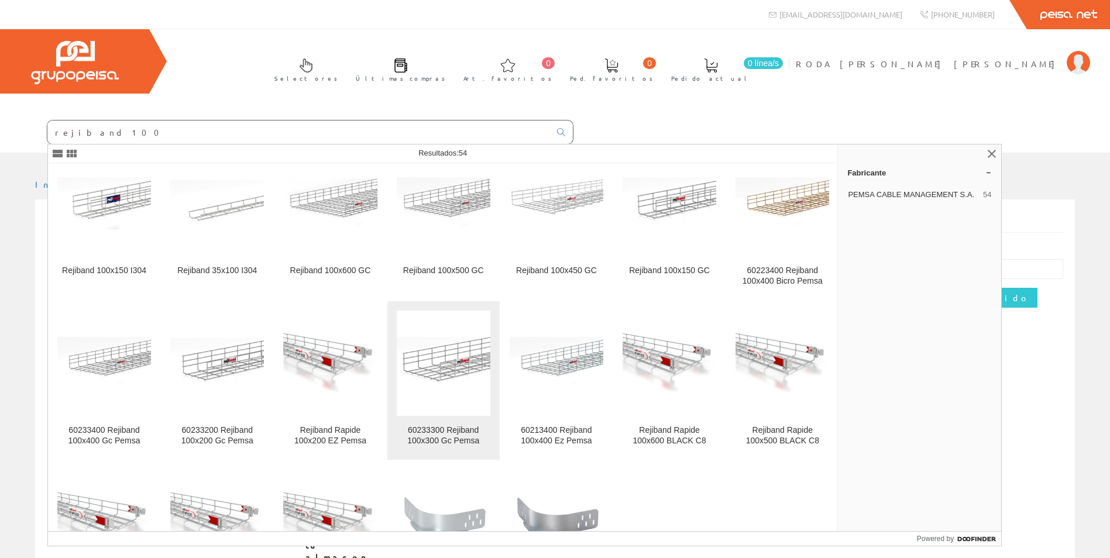
type input "rejiband 100"
click at [466, 428] on div "60233300 Rejiband 100x300 Gc Pemsa" at bounding box center [444, 435] width 94 height 21
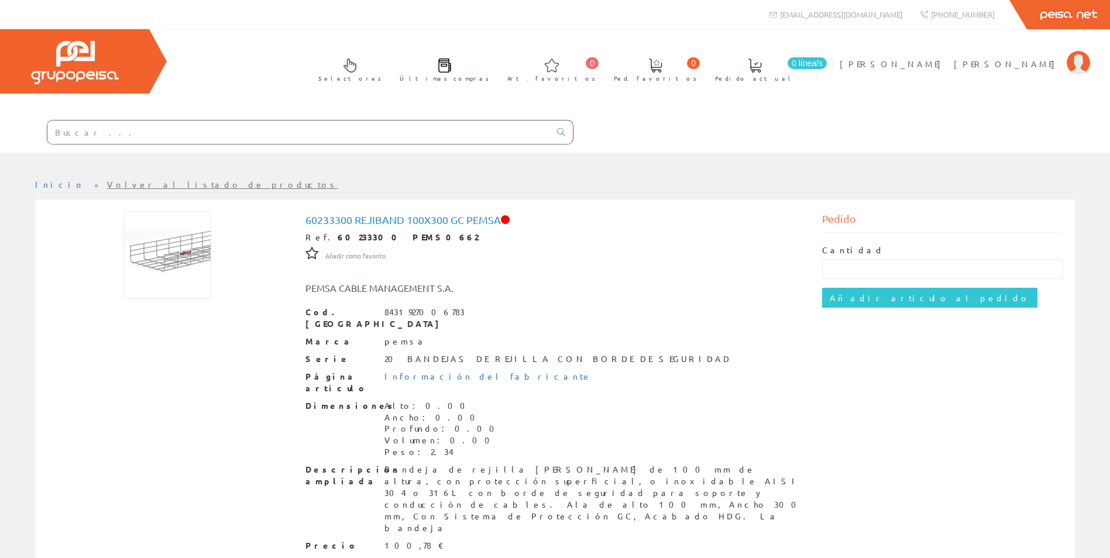
scroll to position [50, 0]
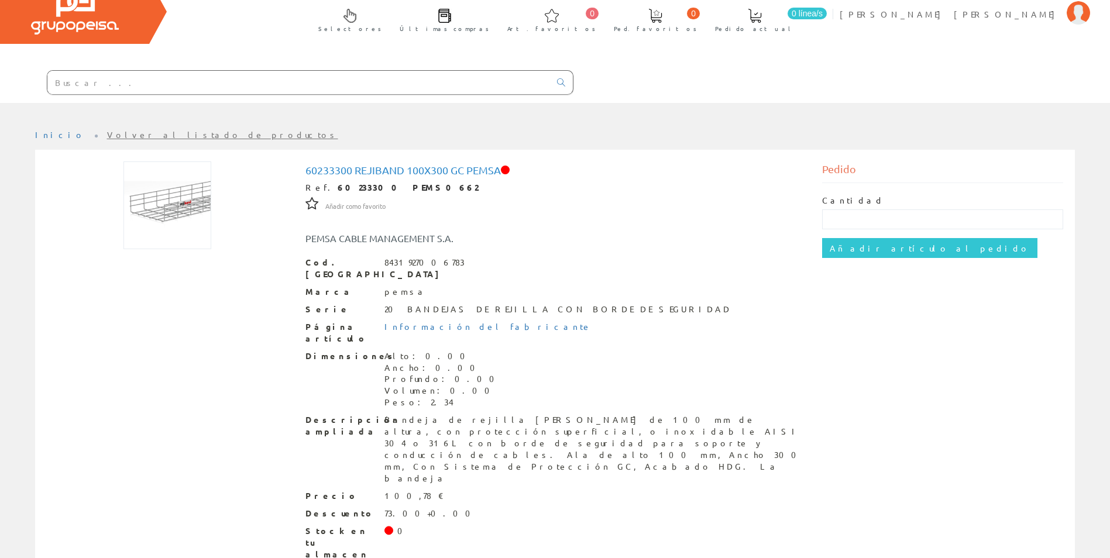
click at [110, 90] on input "text" at bounding box center [298, 82] width 503 height 23
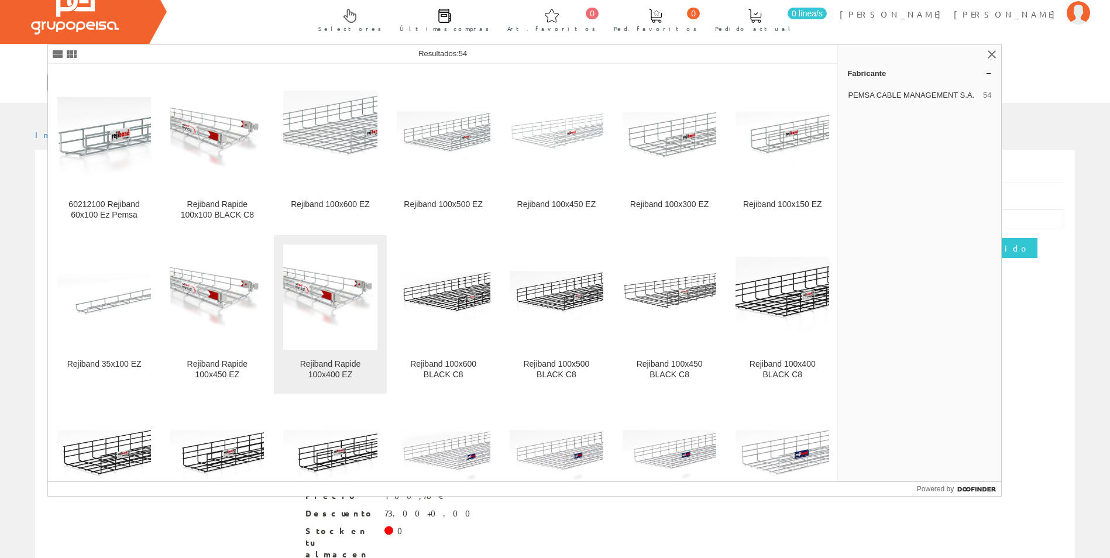
scroll to position [176, 0]
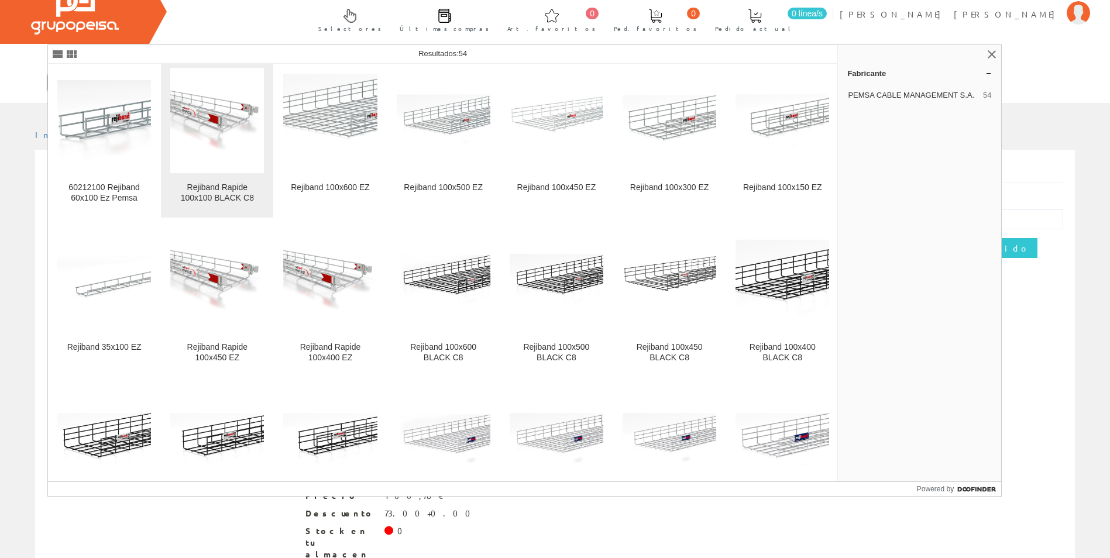
type input "rejiband100x100"
click at [212, 146] on img at bounding box center [217, 121] width 94 height 94
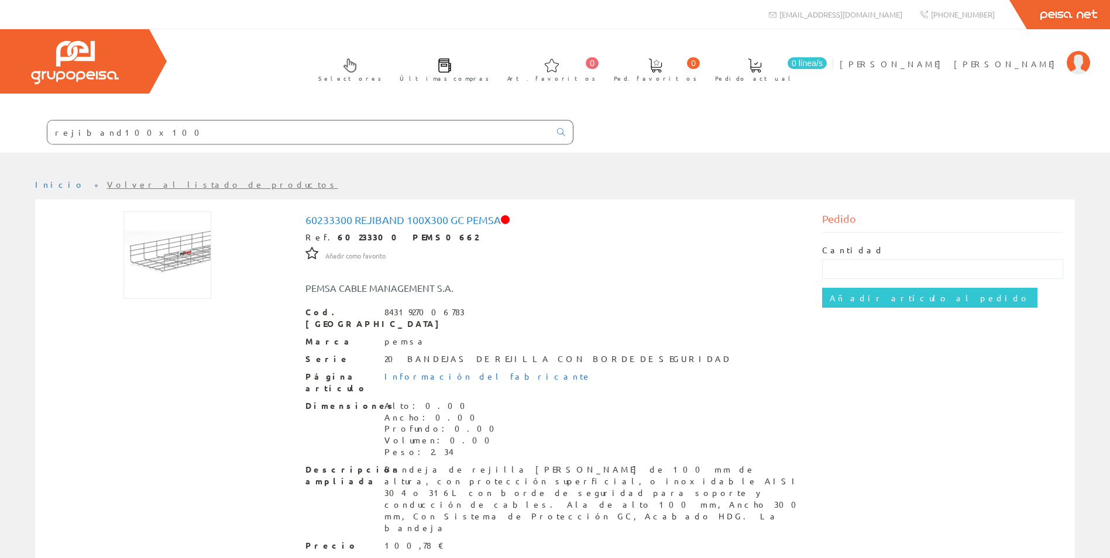
scroll to position [50, 0]
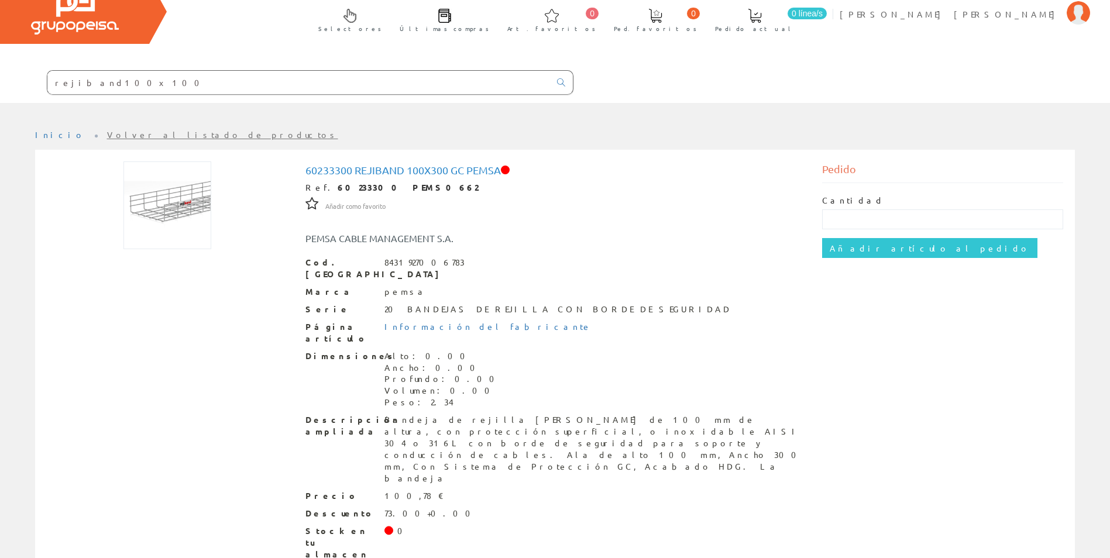
click at [261, 90] on input "rejiband100x100" at bounding box center [298, 82] width 503 height 23
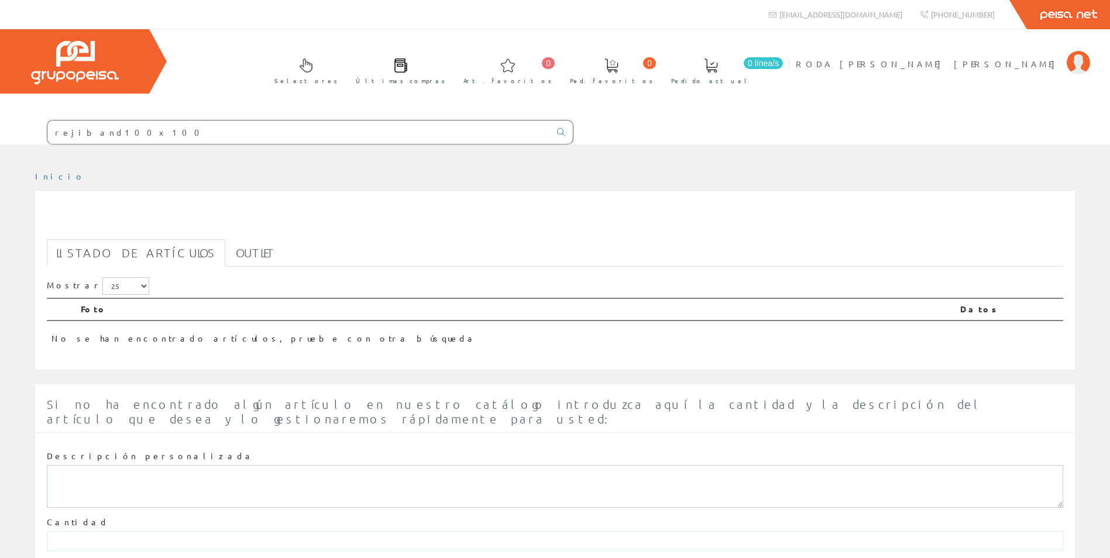
click at [136, 135] on input "rejiband100x100" at bounding box center [298, 132] width 503 height 23
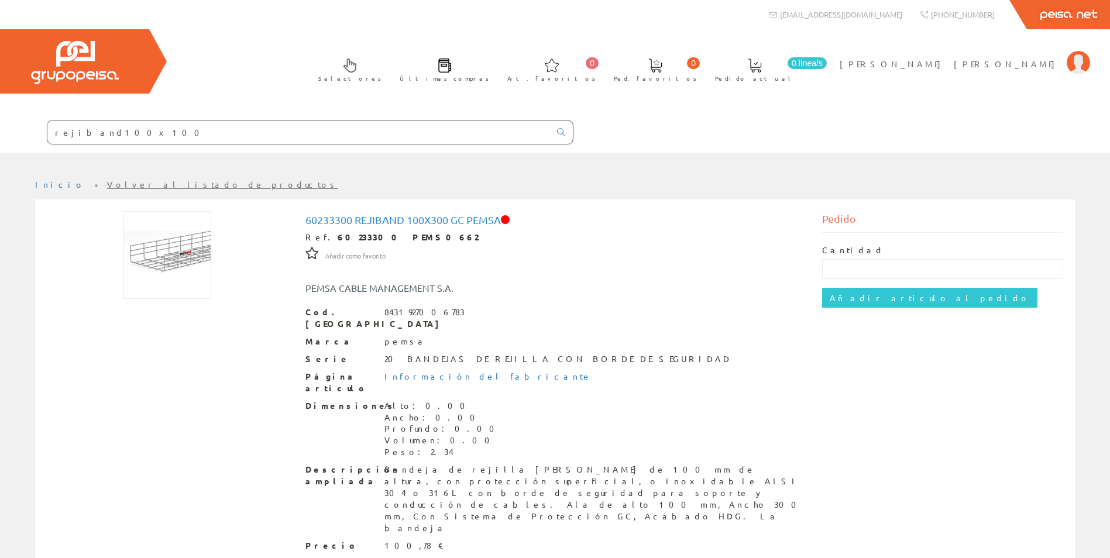
scroll to position [50, 0]
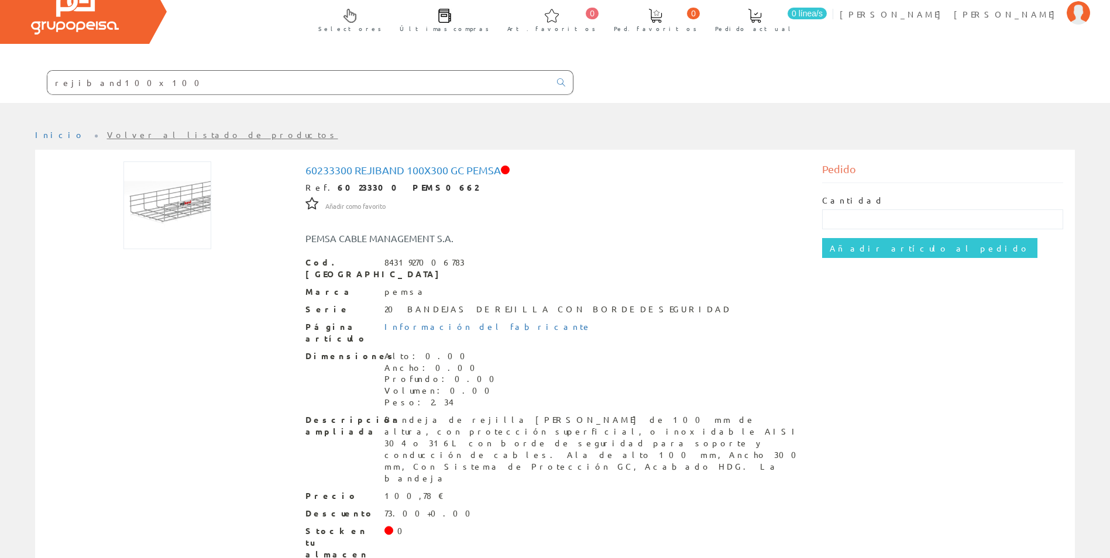
drag, startPoint x: 125, startPoint y: 88, endPoint x: 28, endPoint y: 78, distance: 97.7
click at [28, 78] on form "rejiband100x100" at bounding box center [287, 82] width 574 height 25
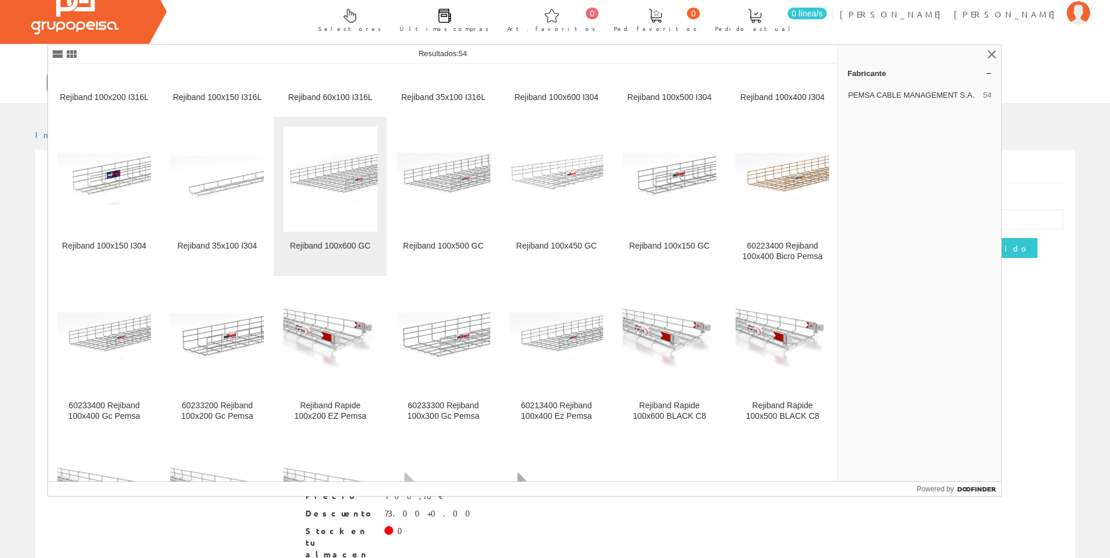
scroll to position [761, 0]
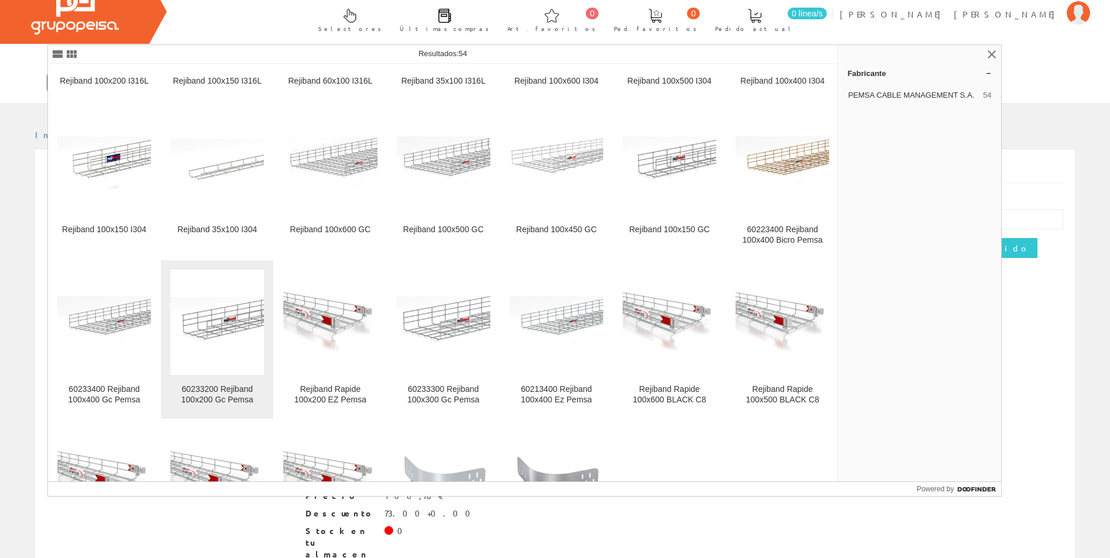
type input "rejiband 100"
click at [235, 387] on div "60233200 Rejiband 100x200 Gc Pemsa" at bounding box center [217, 394] width 94 height 21
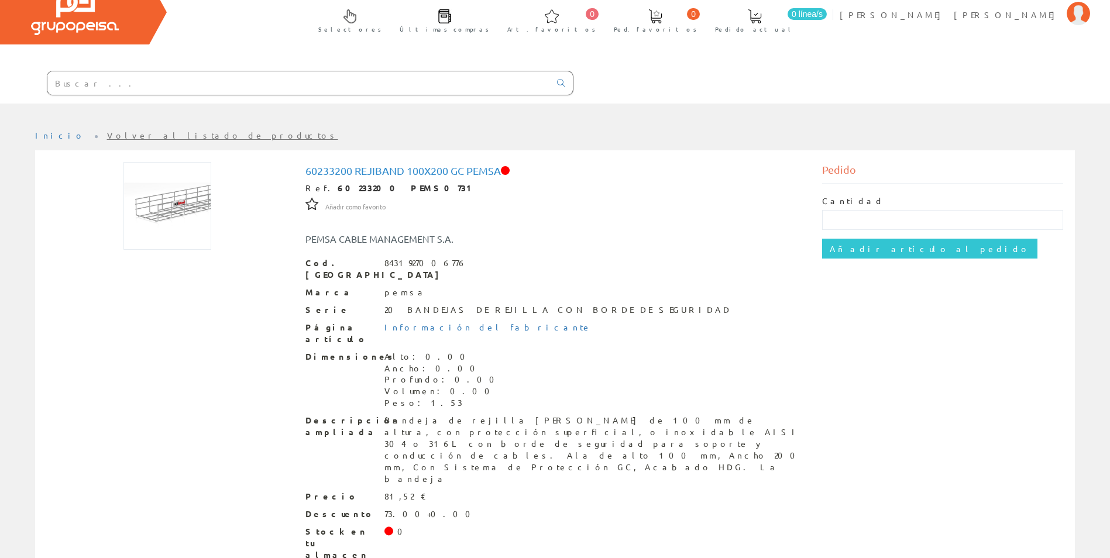
scroll to position [50, 0]
